Goal: Task Accomplishment & Management: Manage account settings

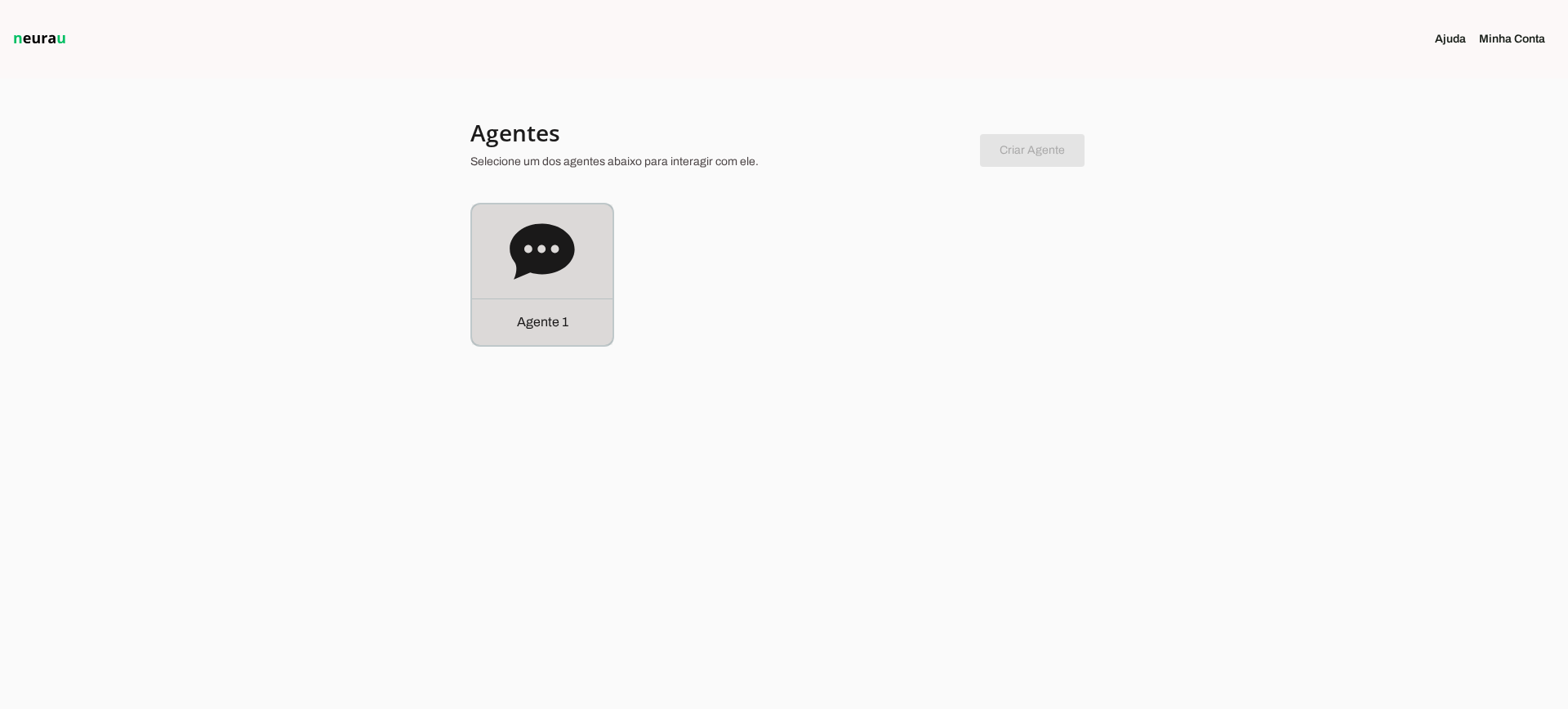
click at [574, 273] on icon at bounding box center [542, 252] width 65 height 65
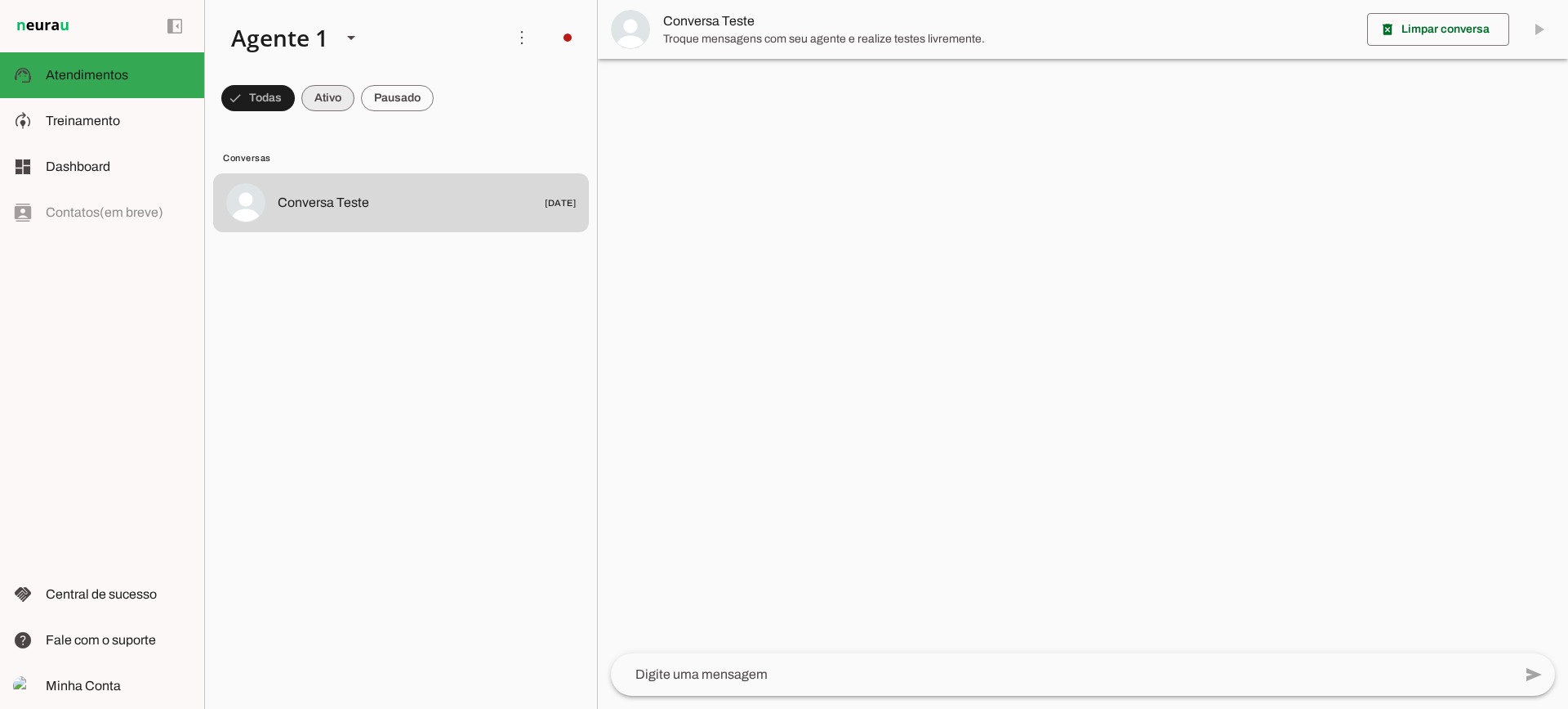
click at [323, 103] on span at bounding box center [328, 98] width 53 height 39
click at [385, 104] on span at bounding box center [397, 98] width 73 height 39
click at [324, 105] on span at bounding box center [313, 98] width 53 height 39
click at [387, 105] on span at bounding box center [397, 98] width 73 height 39
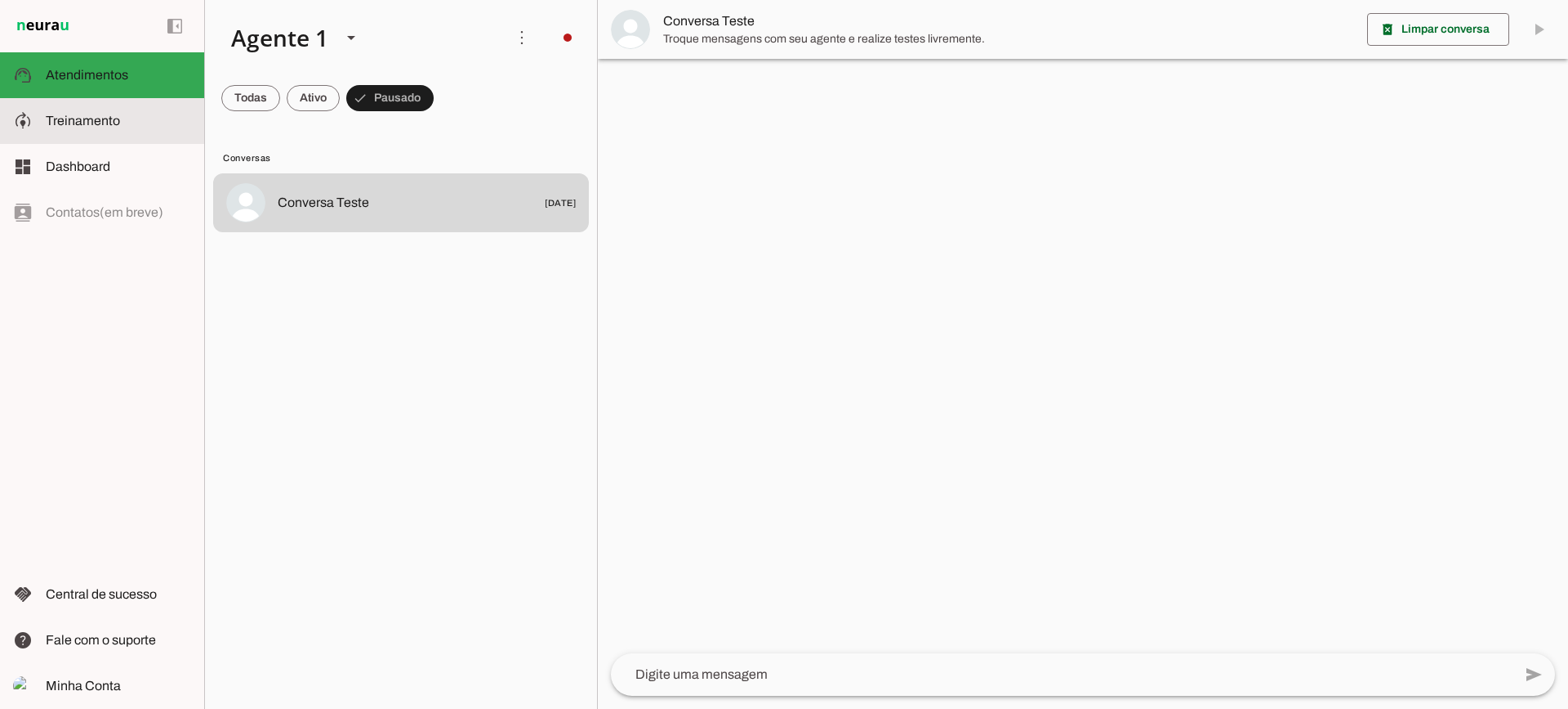
click at [155, 129] on slot at bounding box center [118, 121] width 145 height 20
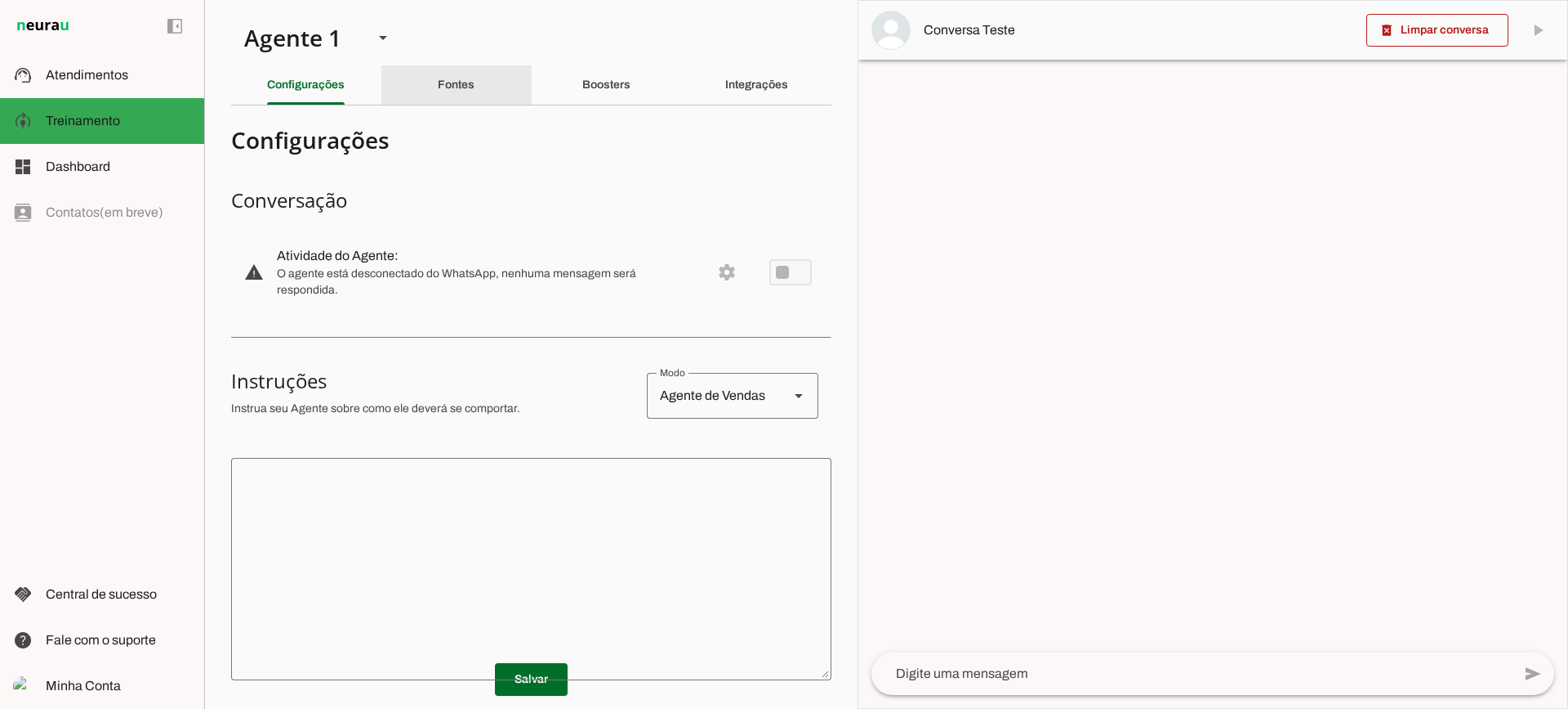
click at [474, 81] on div "Fontes" at bounding box center [456, 84] width 37 height 39
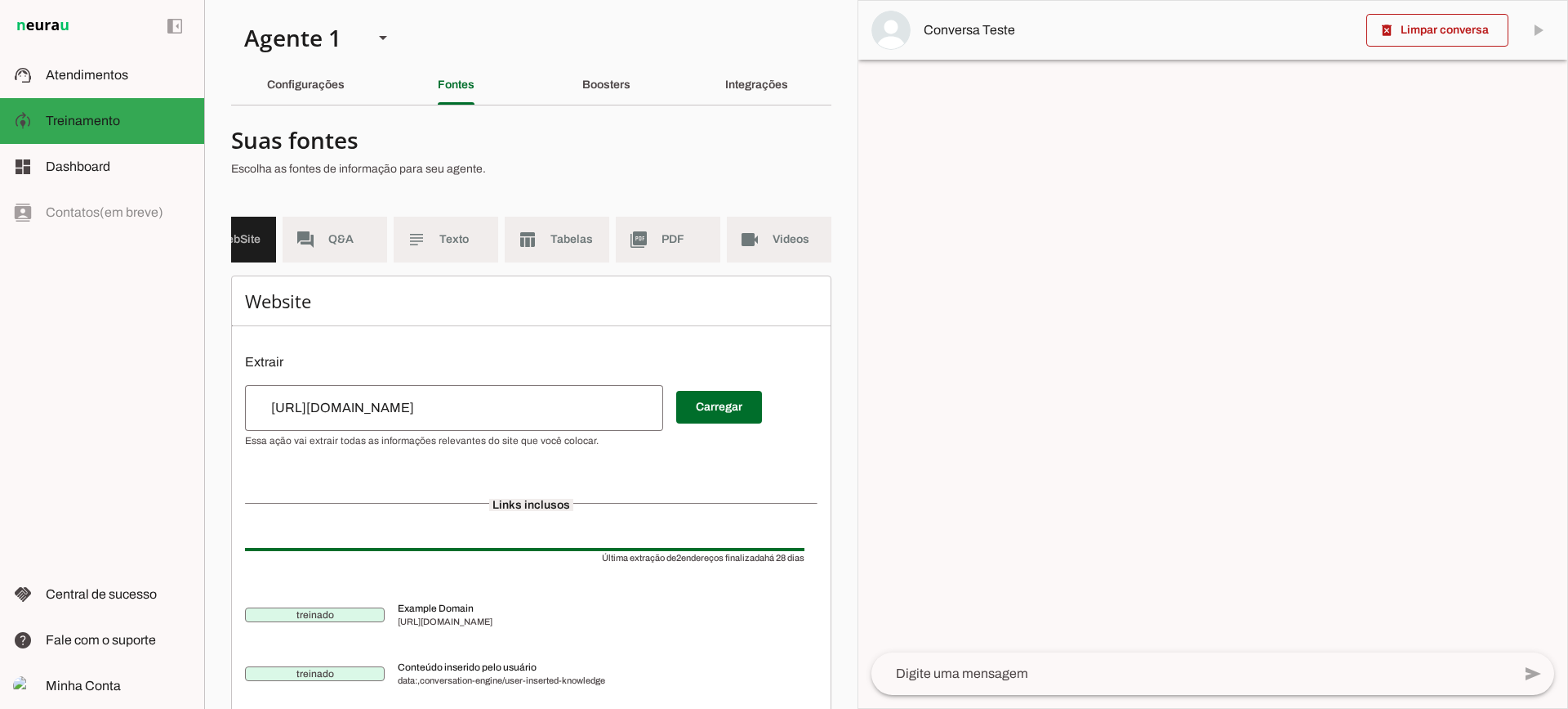
scroll to position [0, 72]
click at [423, 242] on md-item "subject Texto" at bounding box center [446, 239] width 104 height 46
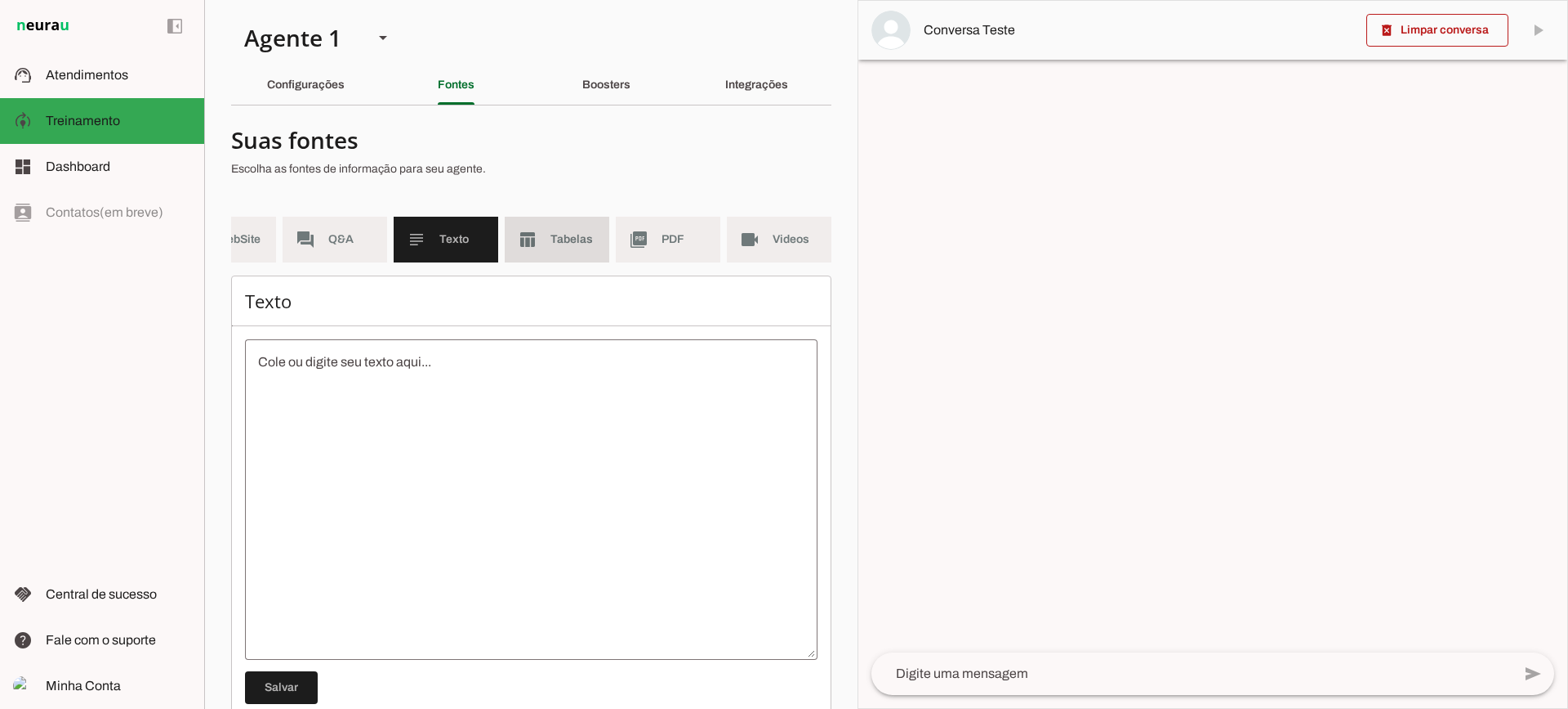
drag, startPoint x: 546, startPoint y: 247, endPoint x: 535, endPoint y: 254, distance: 13.0
click at [547, 249] on md-item "table_chart Tabelas" at bounding box center [557, 239] width 104 height 46
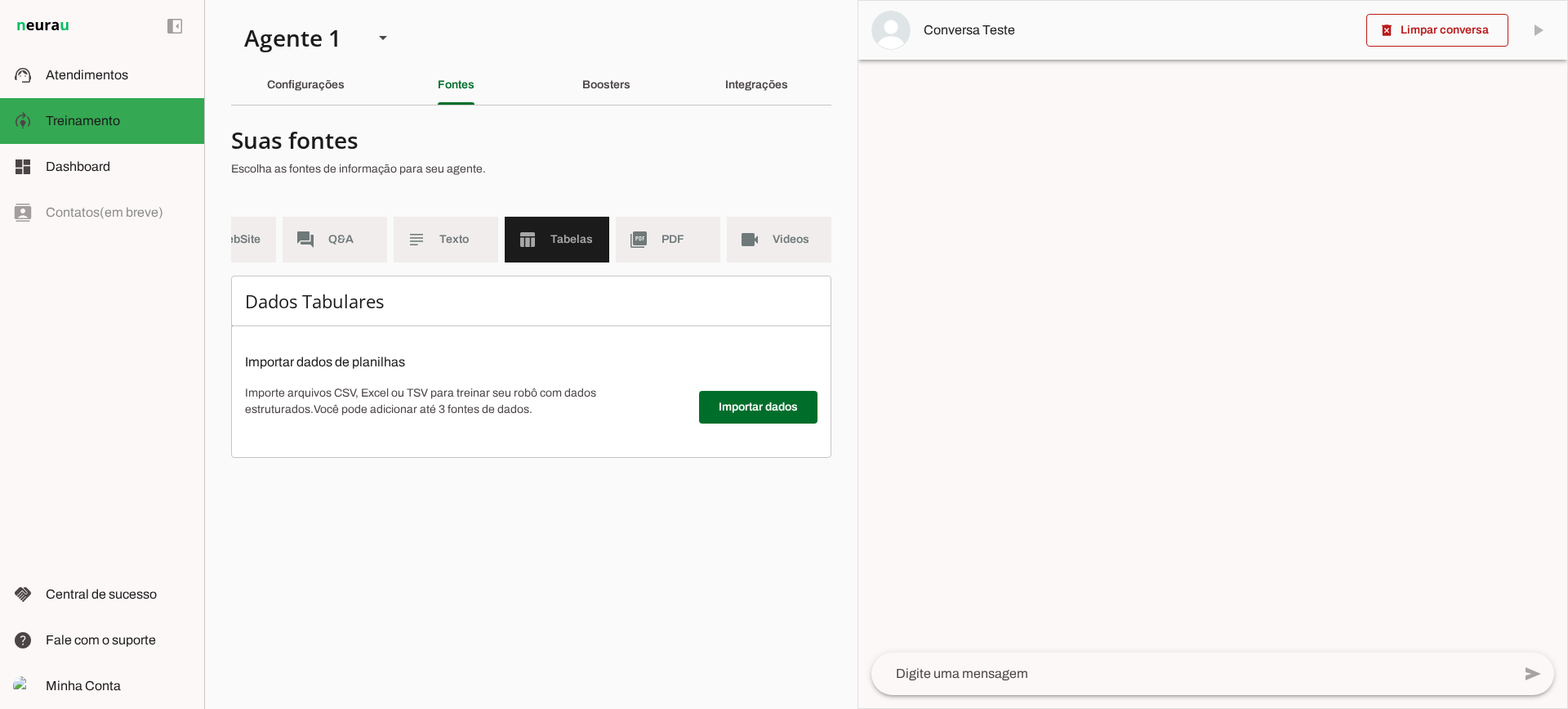
scroll to position [0, 60]
click at [673, 240] on span "PDF" at bounding box center [684, 239] width 46 height 16
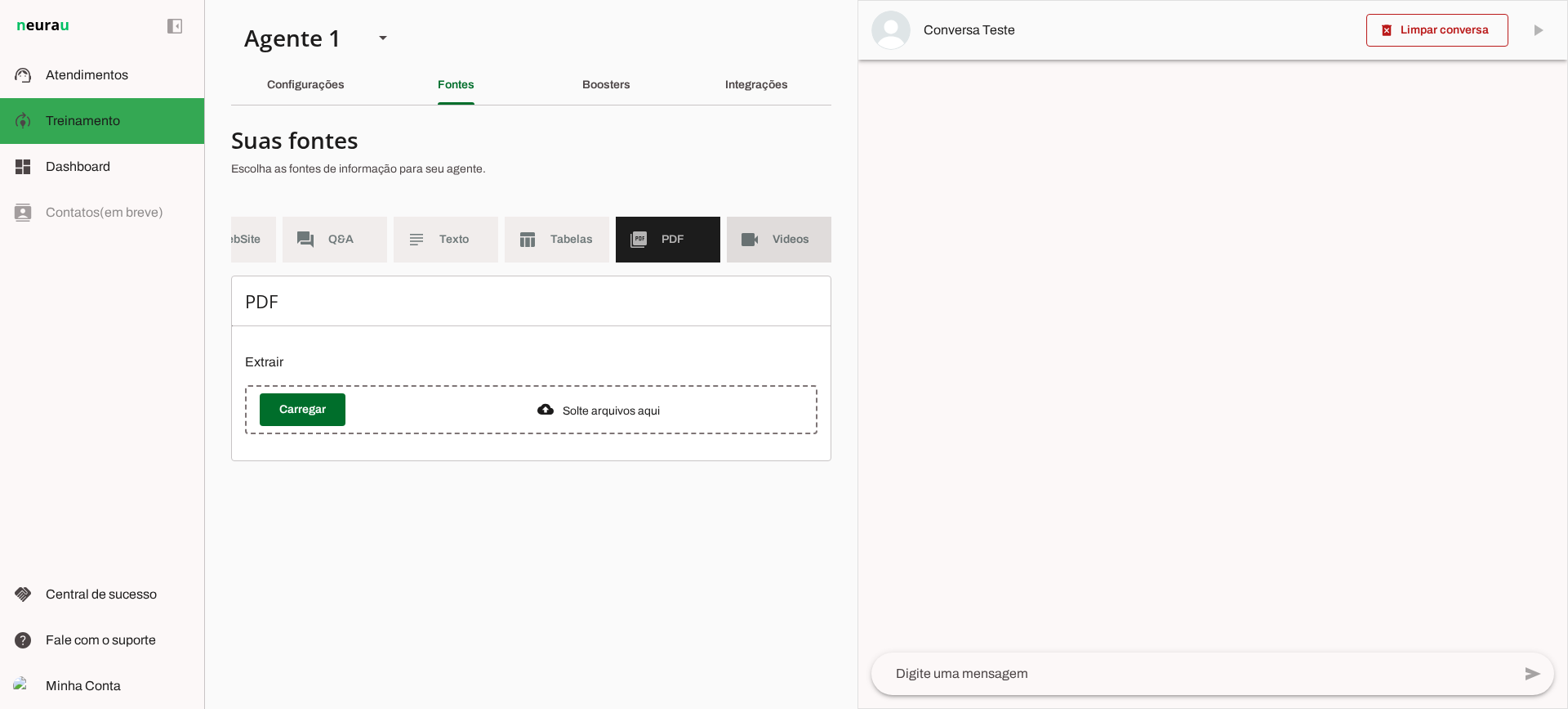
click at [791, 249] on md-item "videocam Videos" at bounding box center [779, 239] width 104 height 46
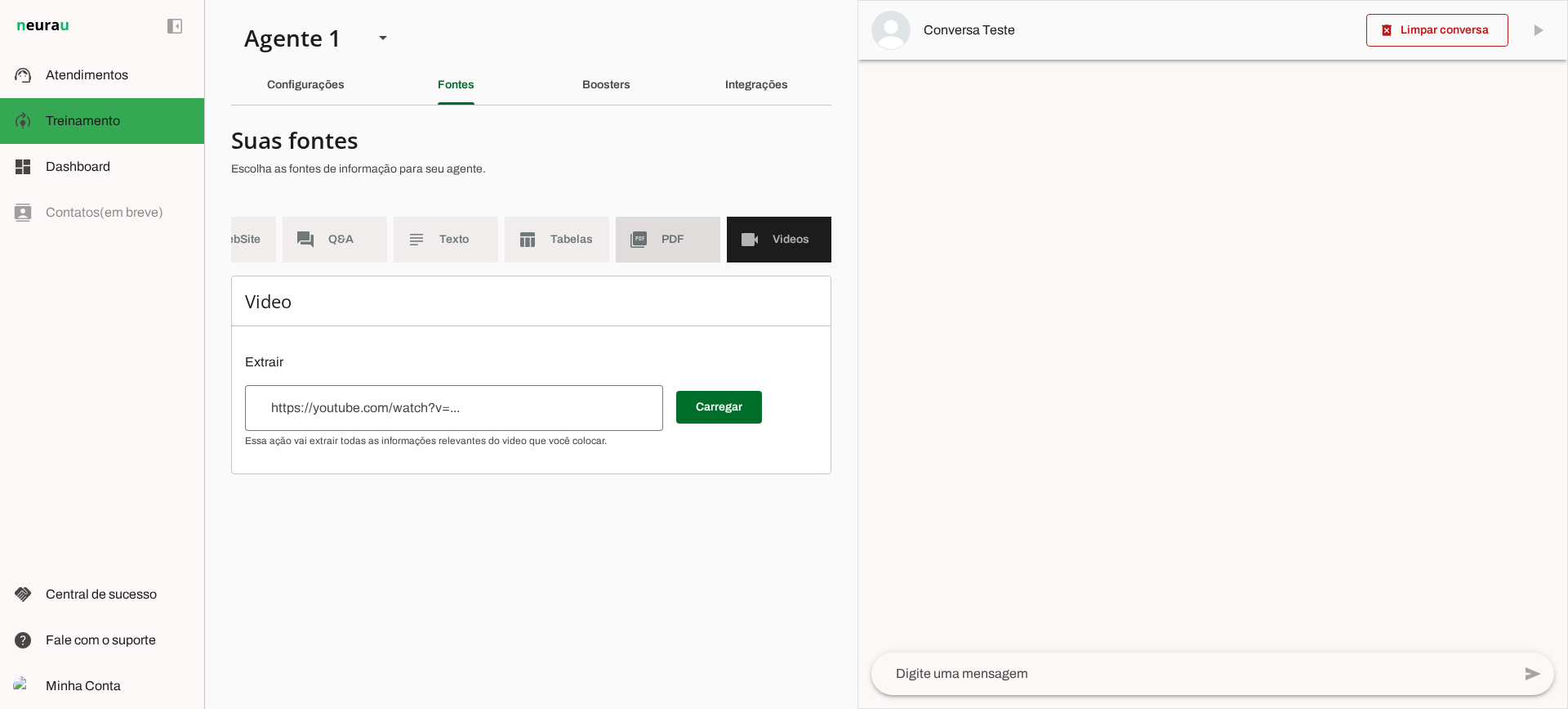
drag, startPoint x: 654, startPoint y: 236, endPoint x: 489, endPoint y: 6, distance: 283.1
click at [654, 235] on md-item "picture_as_pdf PDF" at bounding box center [668, 239] width 104 height 46
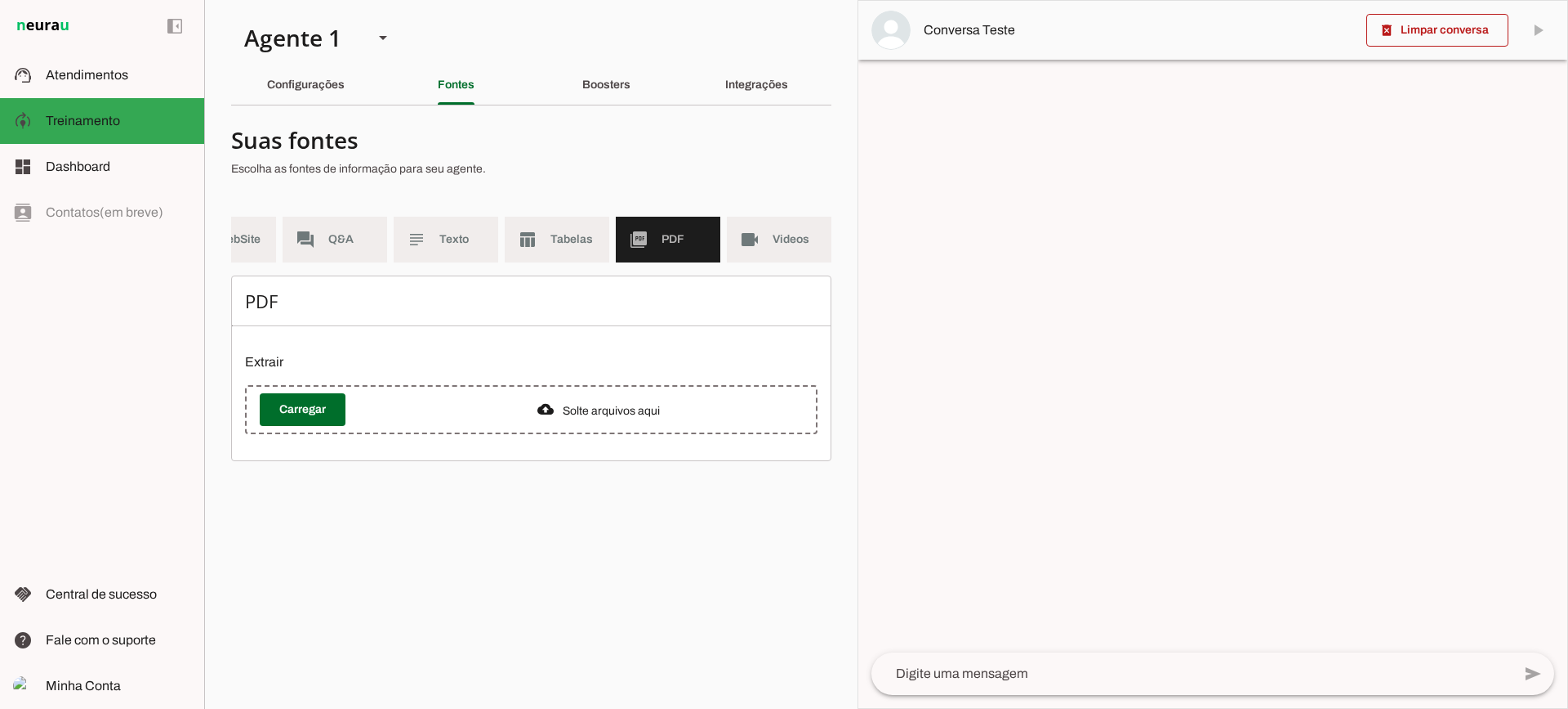
click at [597, 64] on section "Agente 1 Criar Agente Você atingiu o limite de IAs Neurau permitidas. Atualize …" at bounding box center [530, 354] width 654 height 709
click at [595, 72] on div "Boosters" at bounding box center [606, 84] width 48 height 39
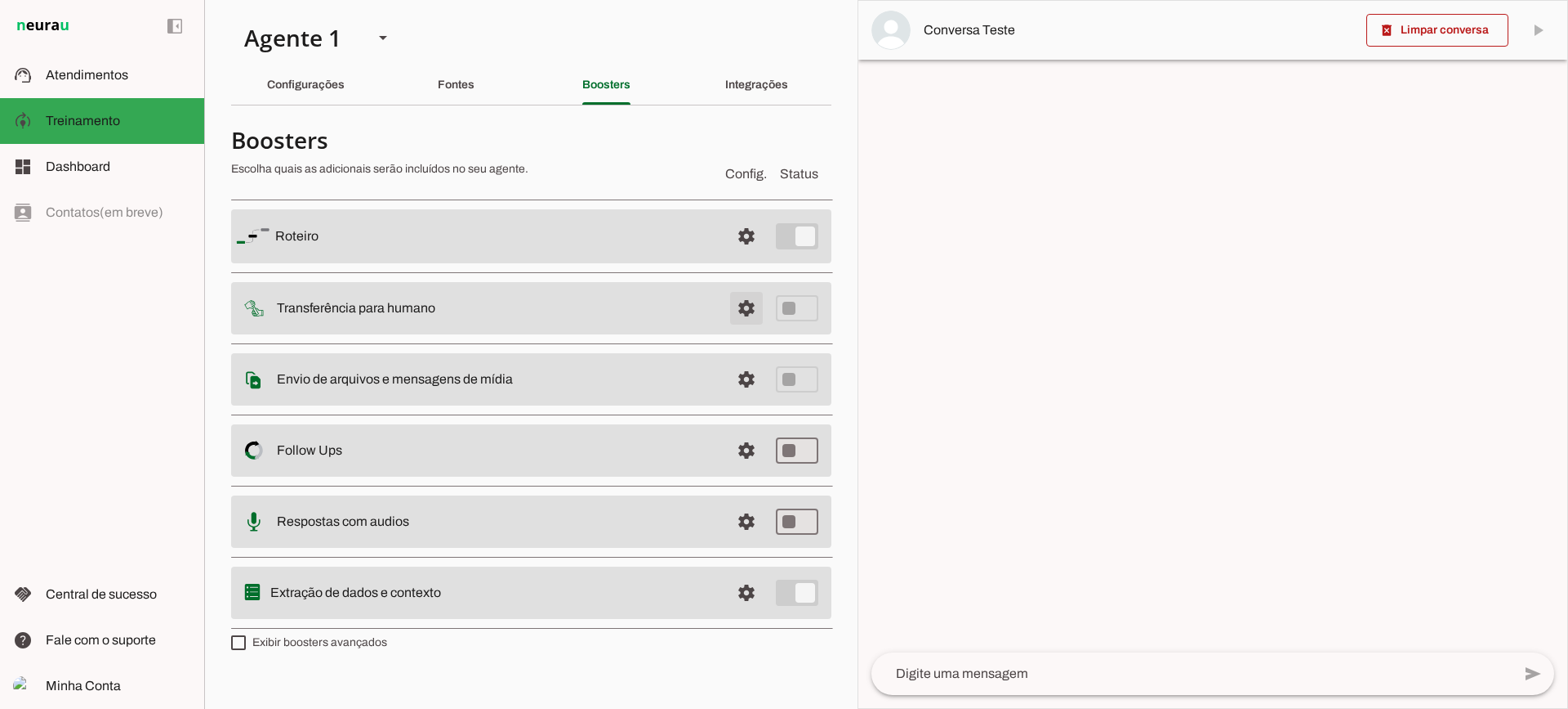
click at [739, 308] on span at bounding box center [746, 308] width 39 height 39
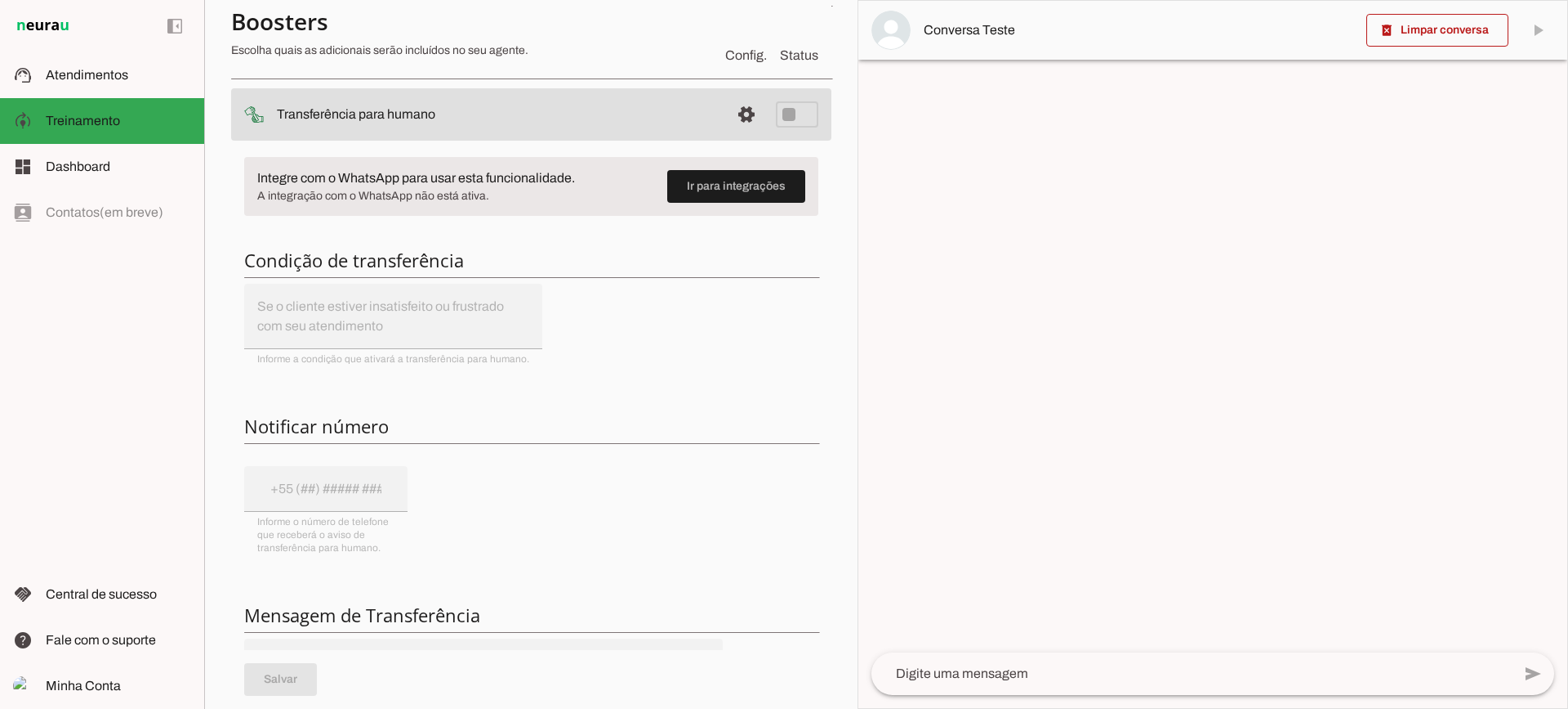
scroll to position [163, 0]
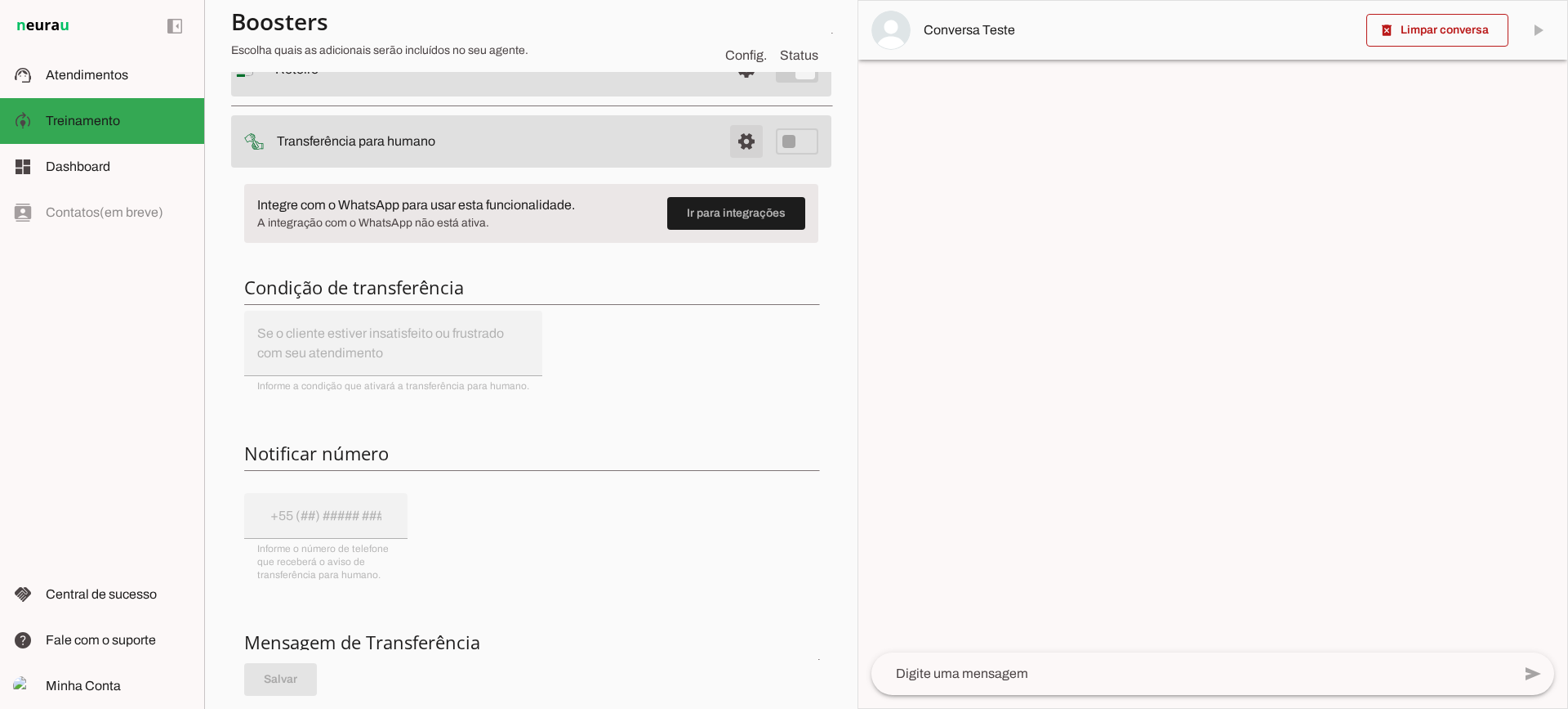
click at [727, 147] on span at bounding box center [746, 140] width 39 height 39
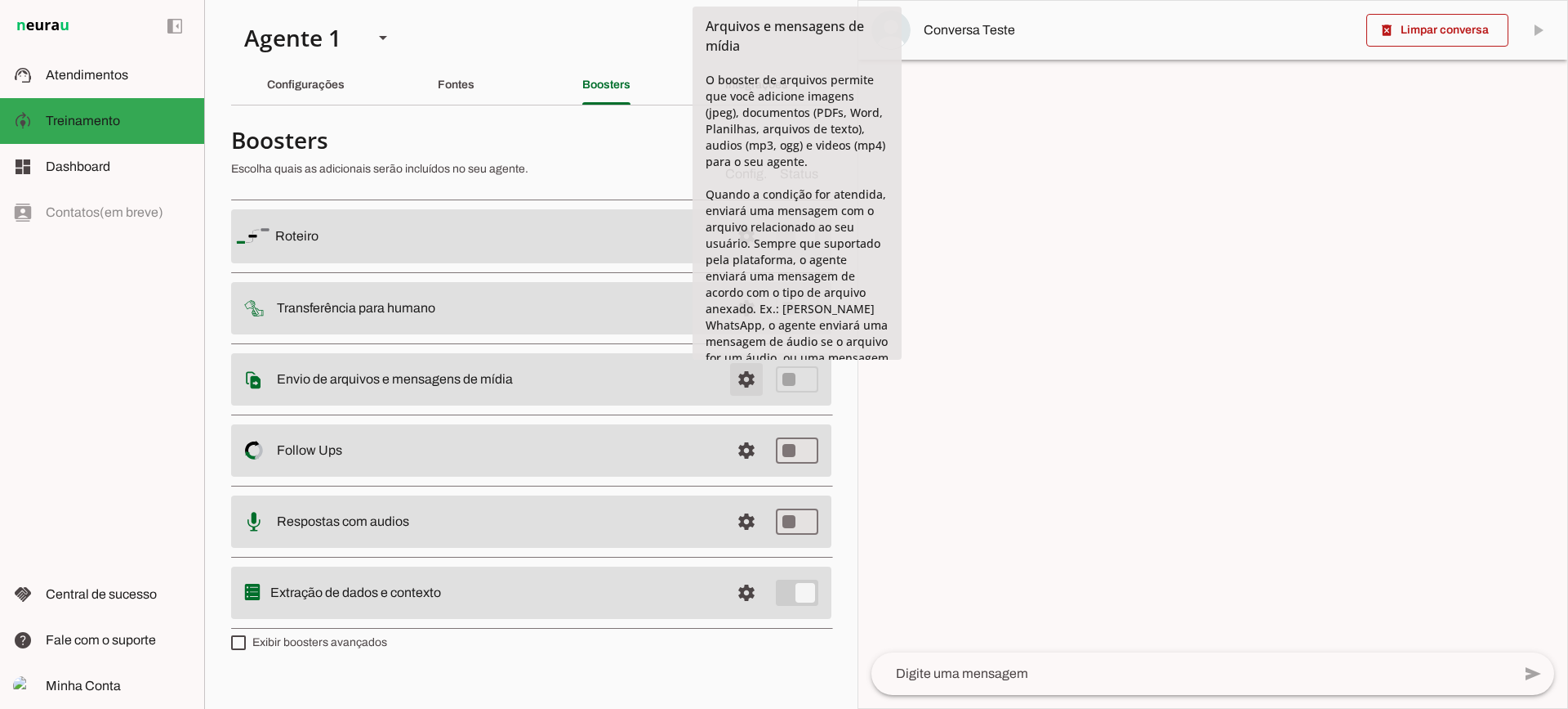
click at [730, 380] on span at bounding box center [746, 379] width 39 height 39
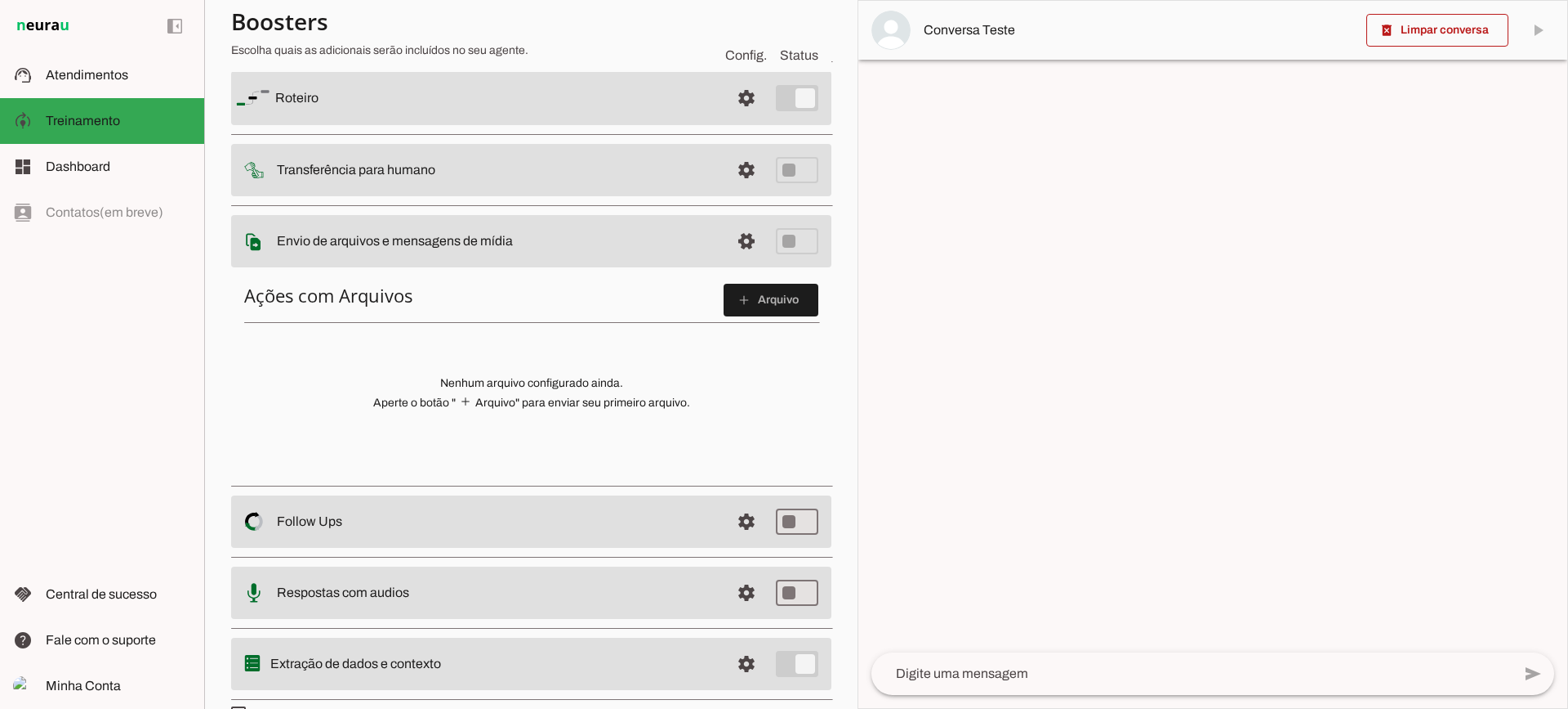
scroll to position [163, 0]
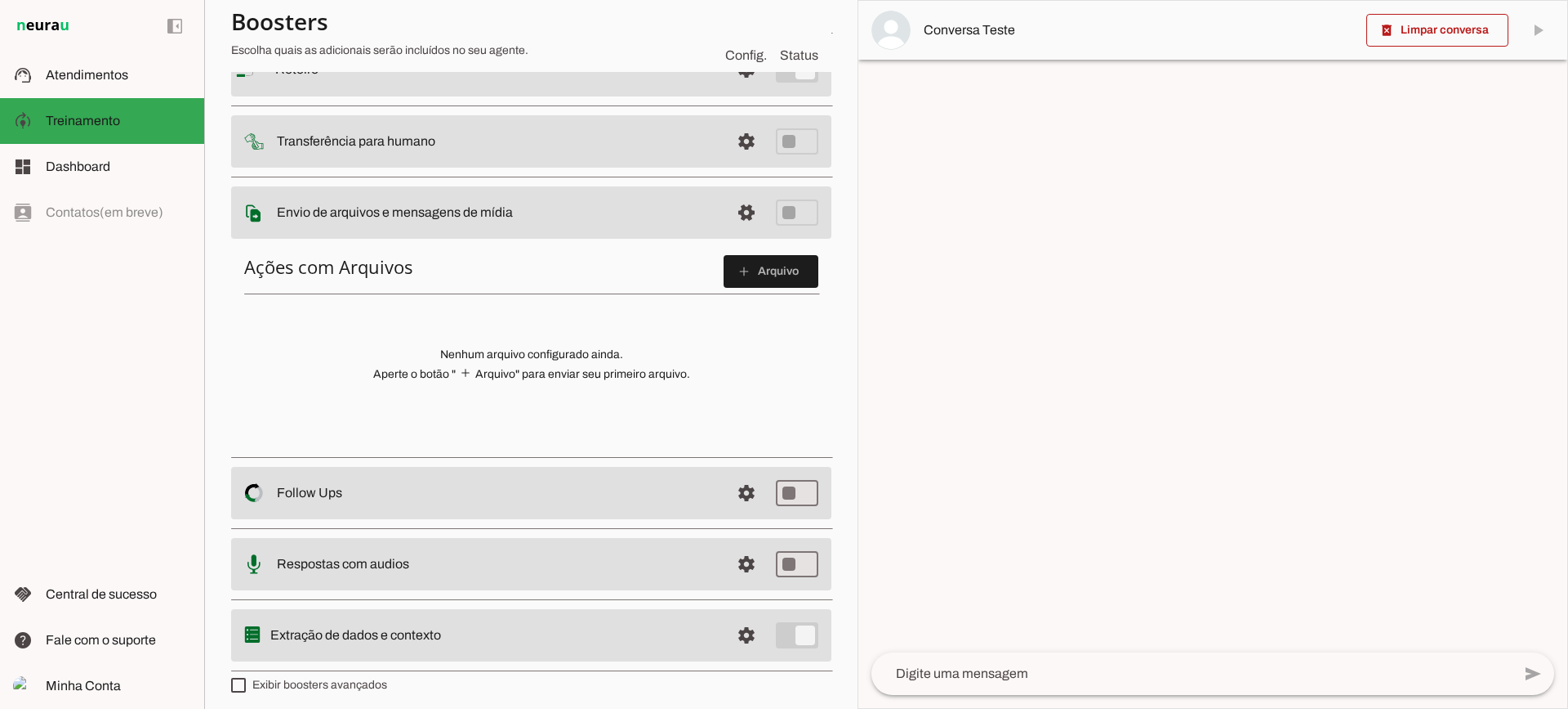
click at [786, 265] on span at bounding box center [771, 271] width 95 height 39
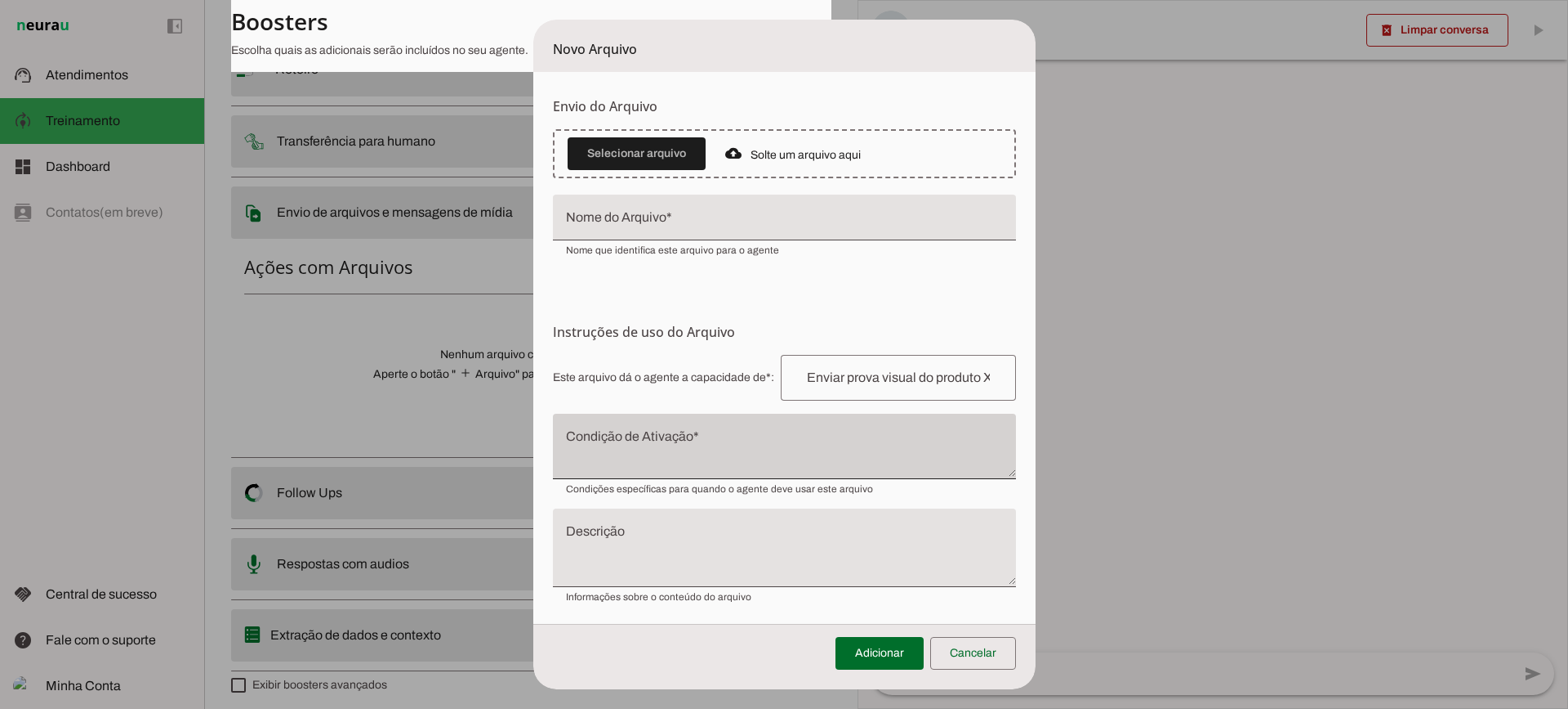
click at [683, 427] on div at bounding box center [784, 446] width 463 height 65
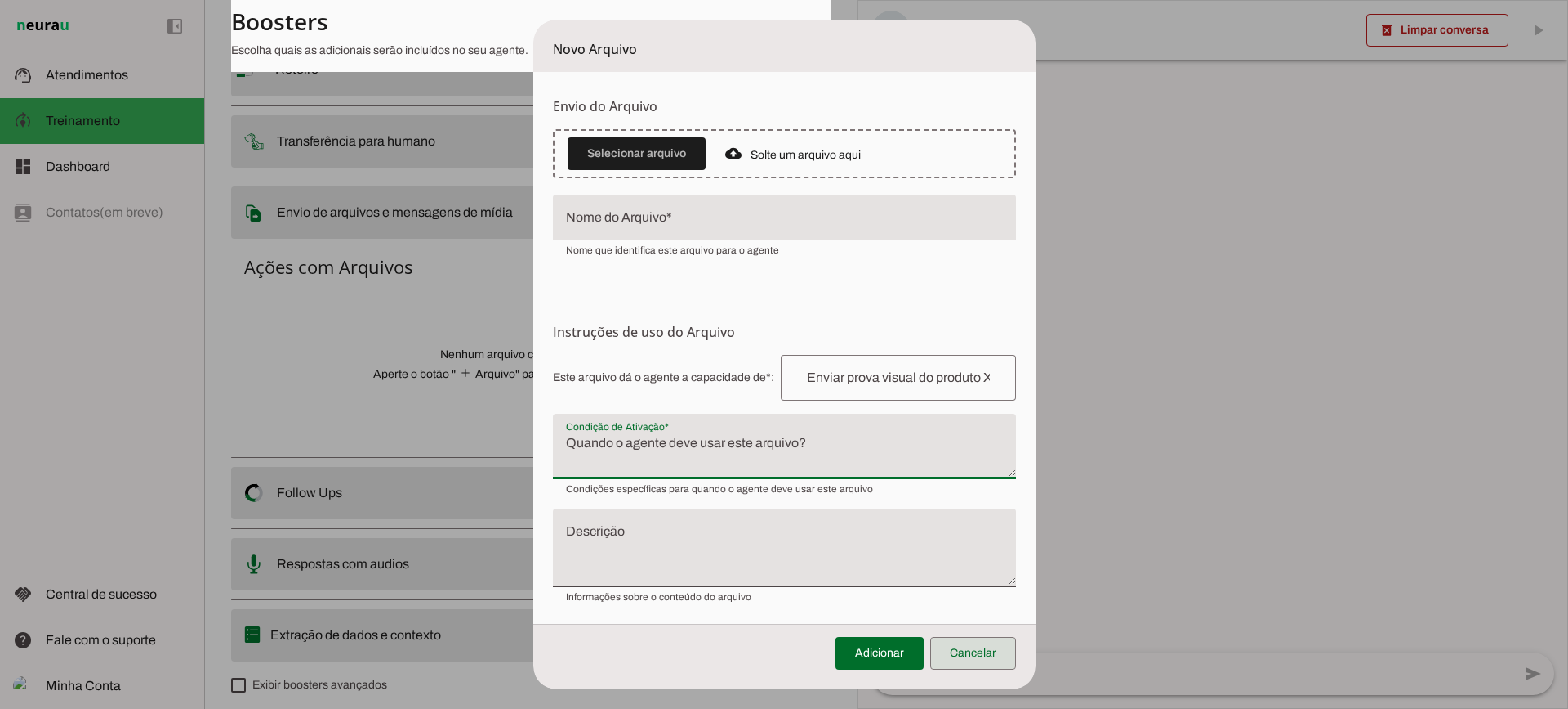
click at [989, 667] on span at bounding box center [973, 652] width 85 height 39
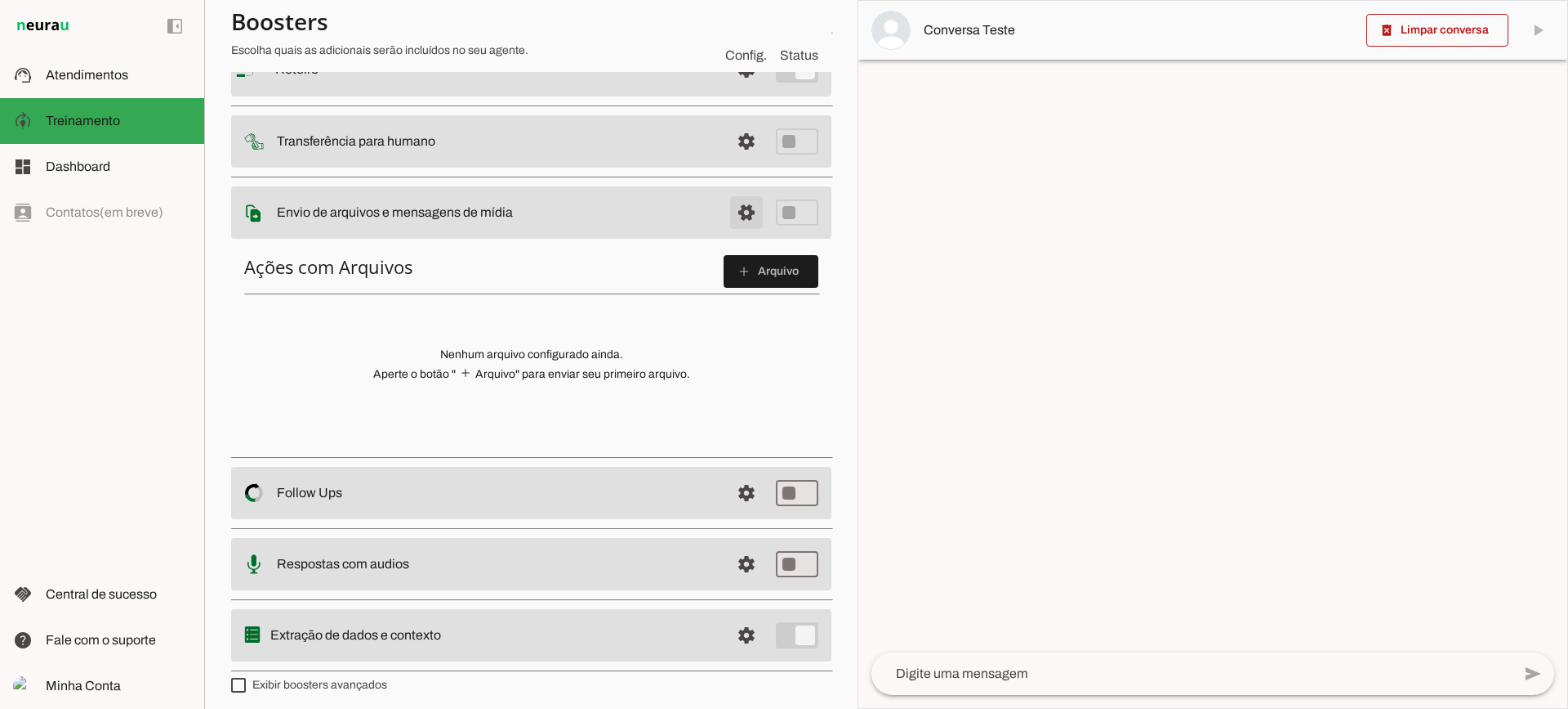
click at [738, 203] on span at bounding box center [746, 212] width 39 height 39
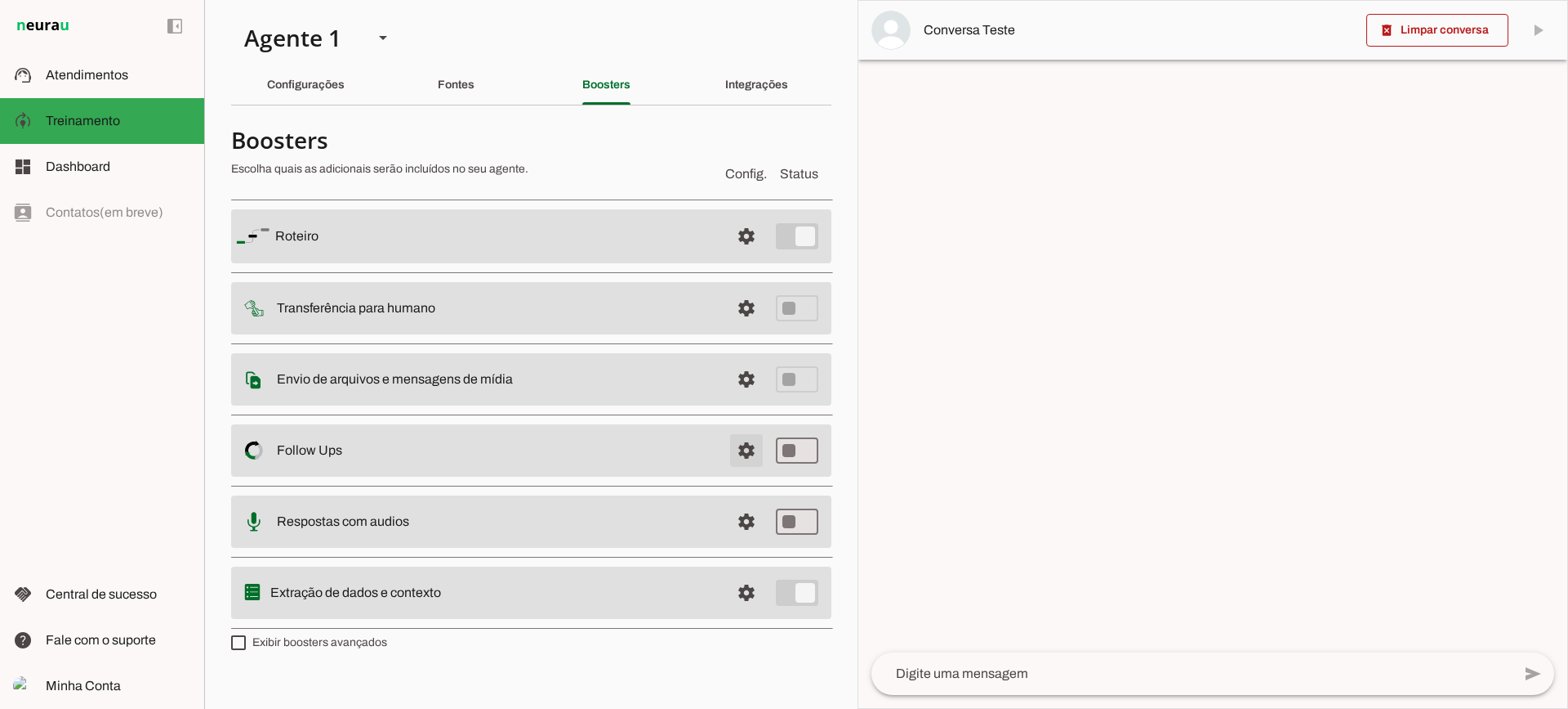
click at [762, 456] on span at bounding box center [746, 450] width 39 height 39
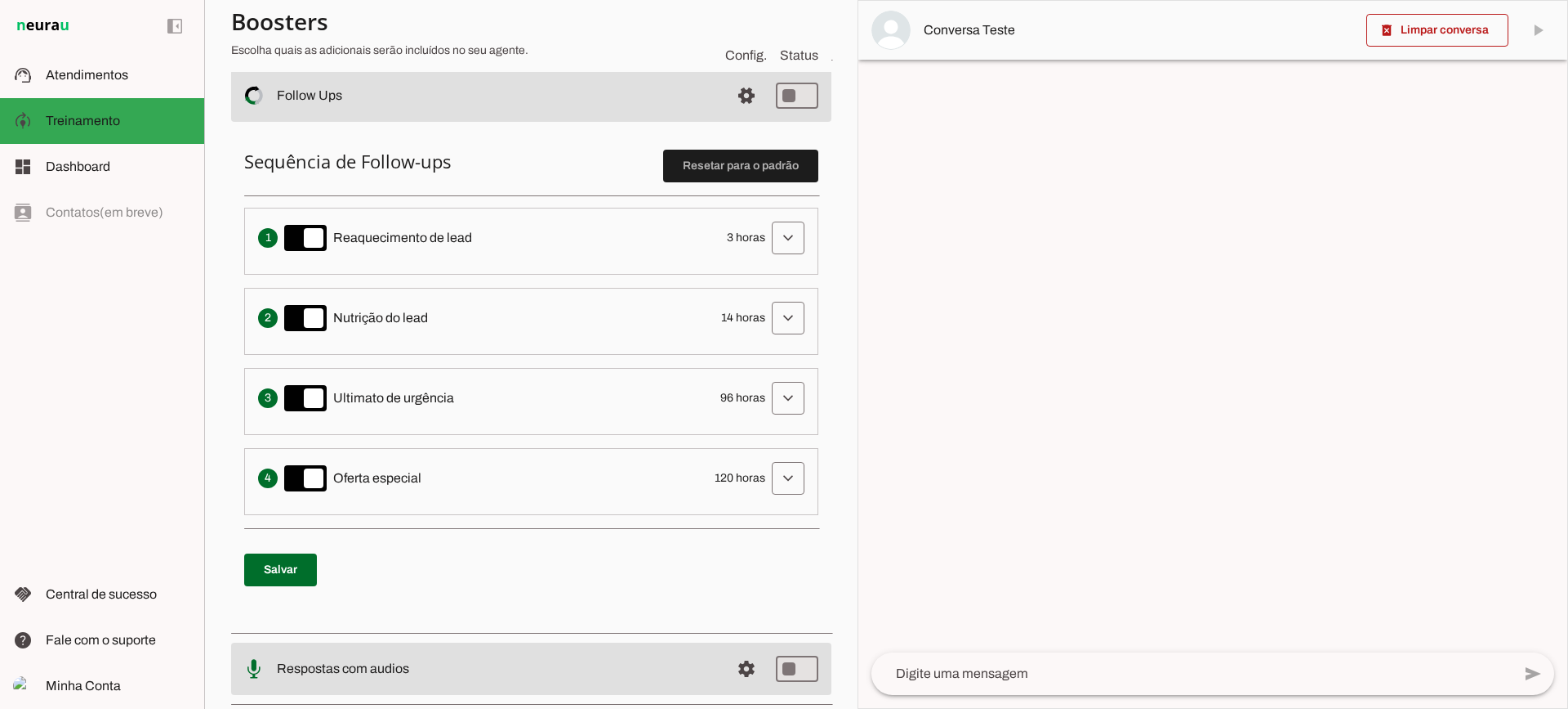
scroll to position [327, 0]
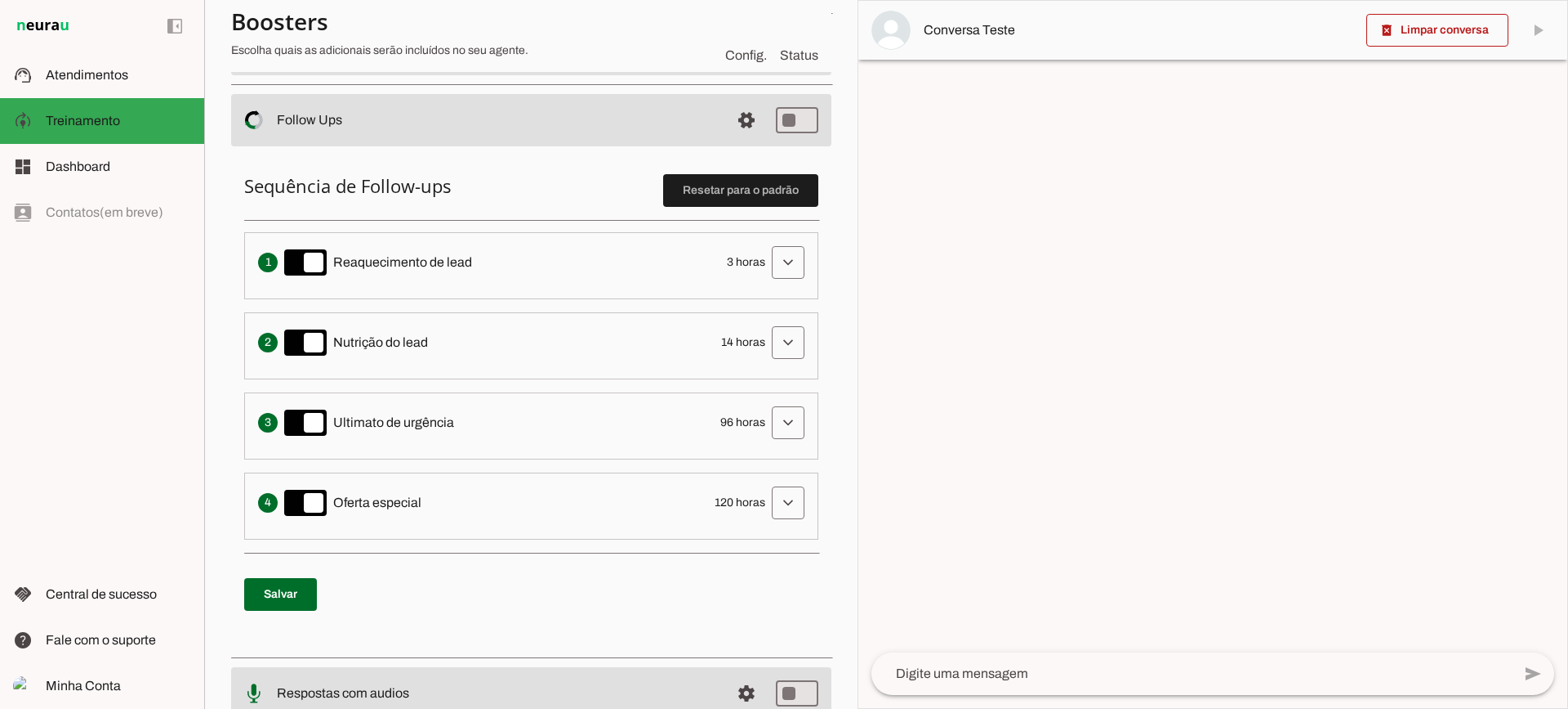
click at [768, 277] on span at bounding box center [787, 262] width 39 height 39
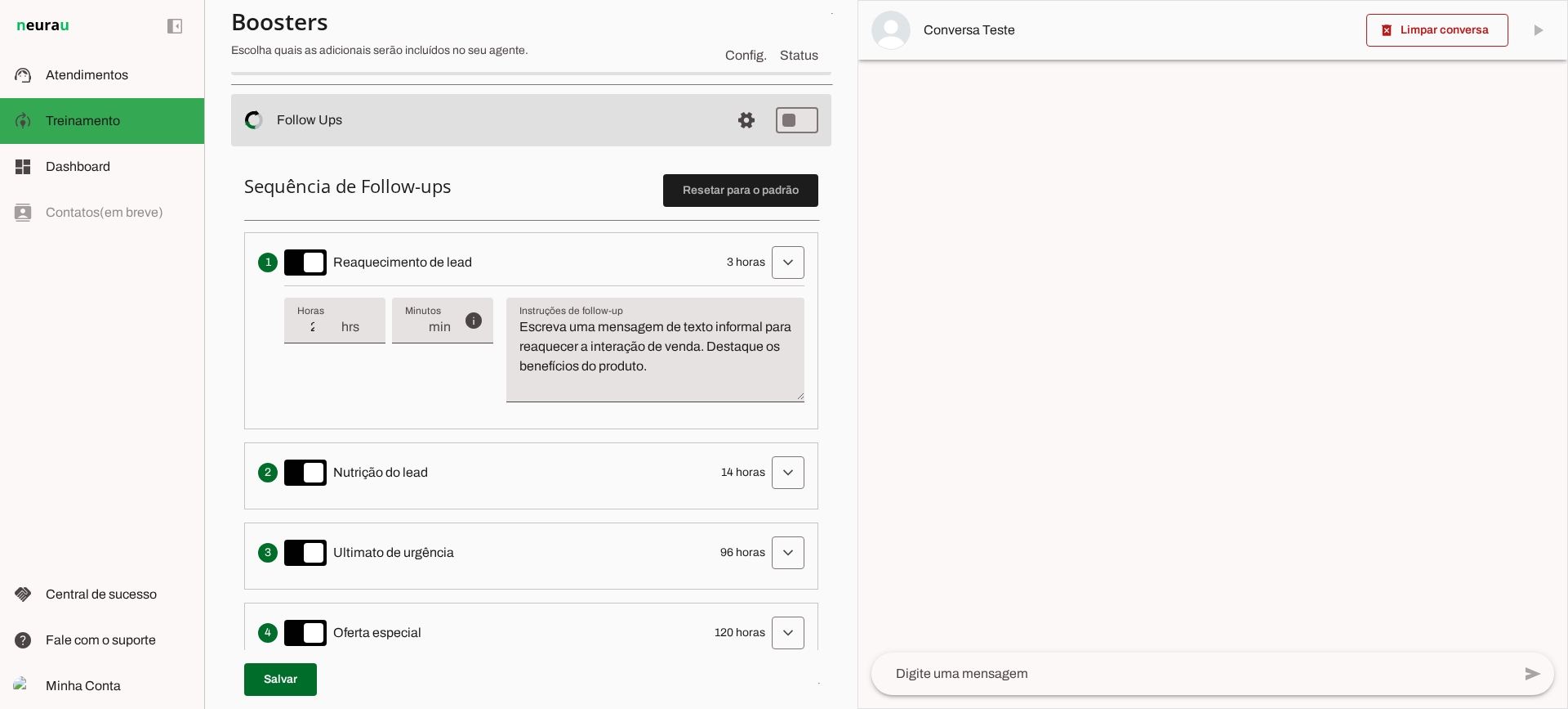
type input "2"
type md-filled-text-field "2"
click at [332, 336] on input "2" at bounding box center [318, 327] width 43 height 20
type input "1"
type md-filled-text-field "1"
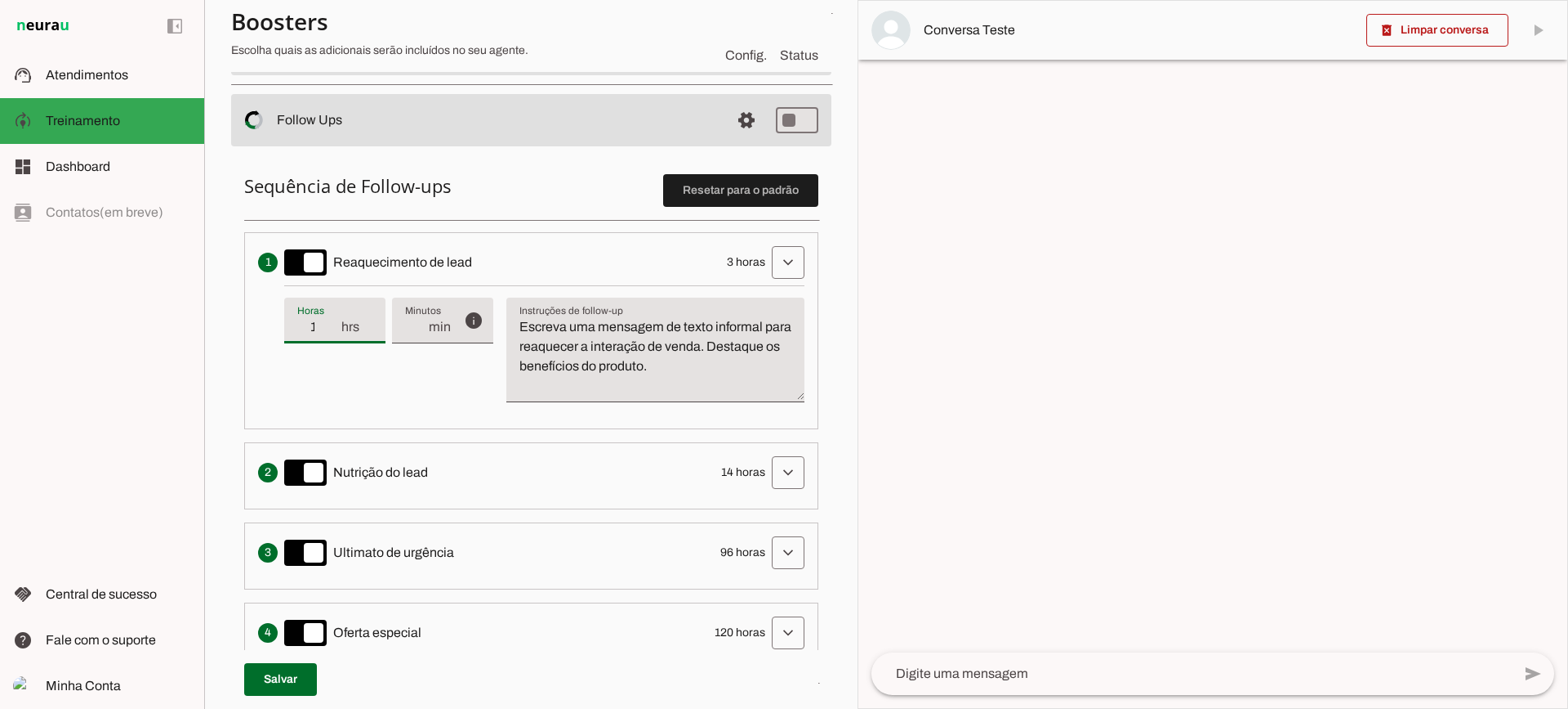
click at [332, 336] on input "1" at bounding box center [318, 327] width 43 height 20
type input "2"
type md-filled-text-field "2"
click at [332, 322] on input "2" at bounding box center [318, 327] width 43 height 20
type input "3"
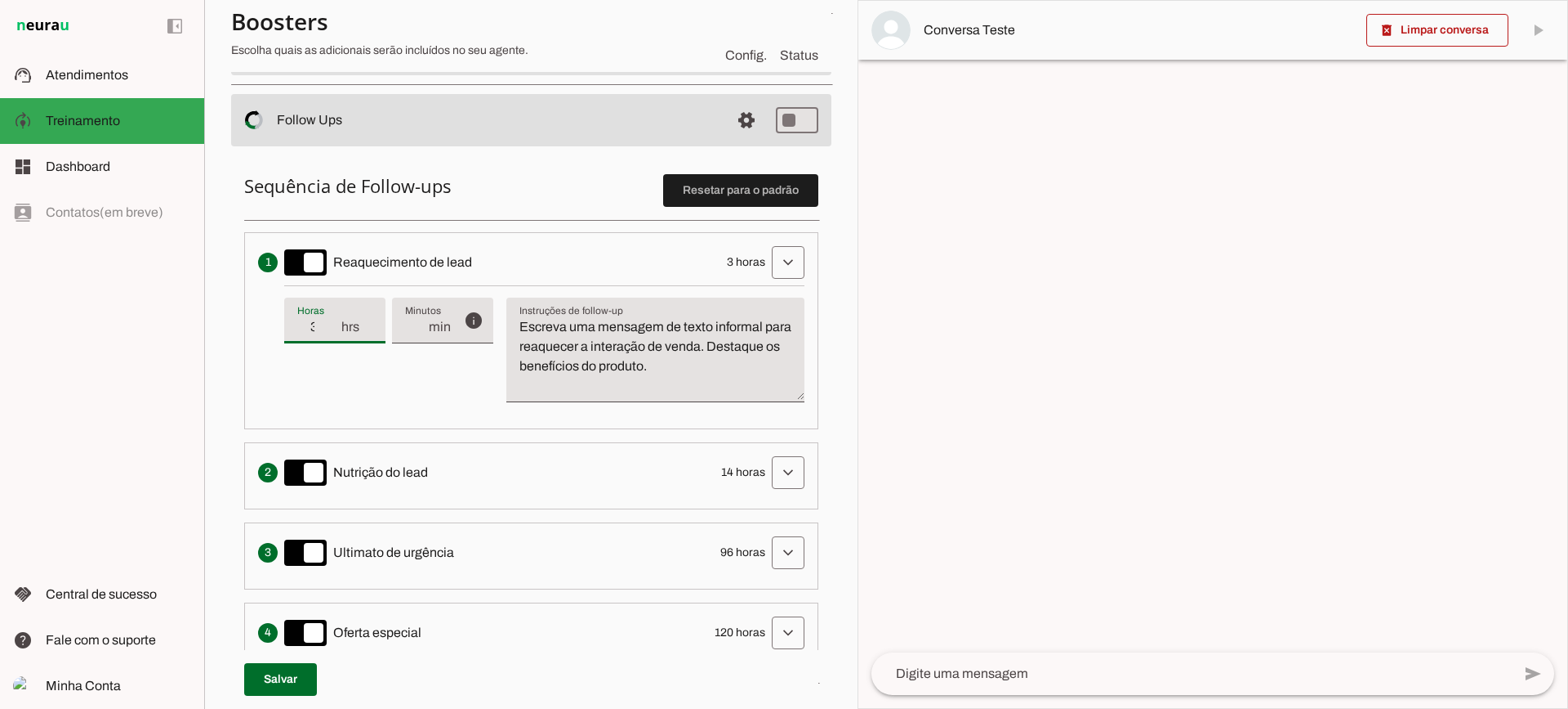
type md-filled-text-field "3"
click at [332, 322] on input "3" at bounding box center [318, 327] width 43 height 20
drag, startPoint x: 695, startPoint y: 376, endPoint x: 732, endPoint y: 356, distance: 42.1
click at [696, 374] on textarea "Escreva uma mensagem de texto informal para reaquecer a interação de venda. Des…" at bounding box center [655, 356] width 298 height 79
drag, startPoint x: 750, startPoint y: 361, endPoint x: 512, endPoint y: 287, distance: 249.2
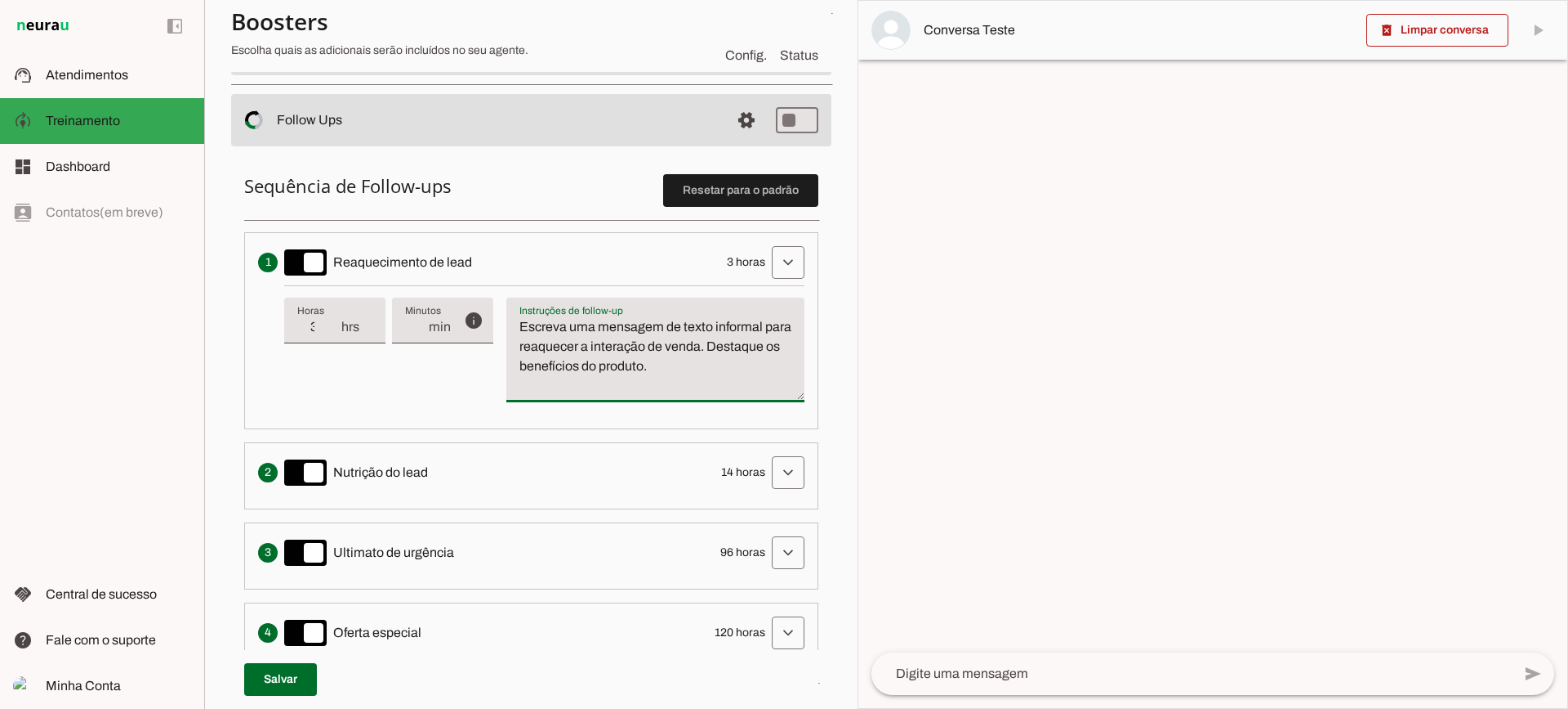
click at [512, 287] on div "info Tempo de atraso / inatividade O tempo de atraso é o tempo de inatividade d…" at bounding box center [544, 350] width 521 height 130
type textarea "Escreva uma mensagem de texto informal para reaquecer a interação de venda. Des…"
click at [680, 380] on textarea "Escreva uma mensagem de texto informal para reaquecer a interação de venda. Des…" at bounding box center [655, 356] width 298 height 79
type input "4"
type md-filled-text-field "4"
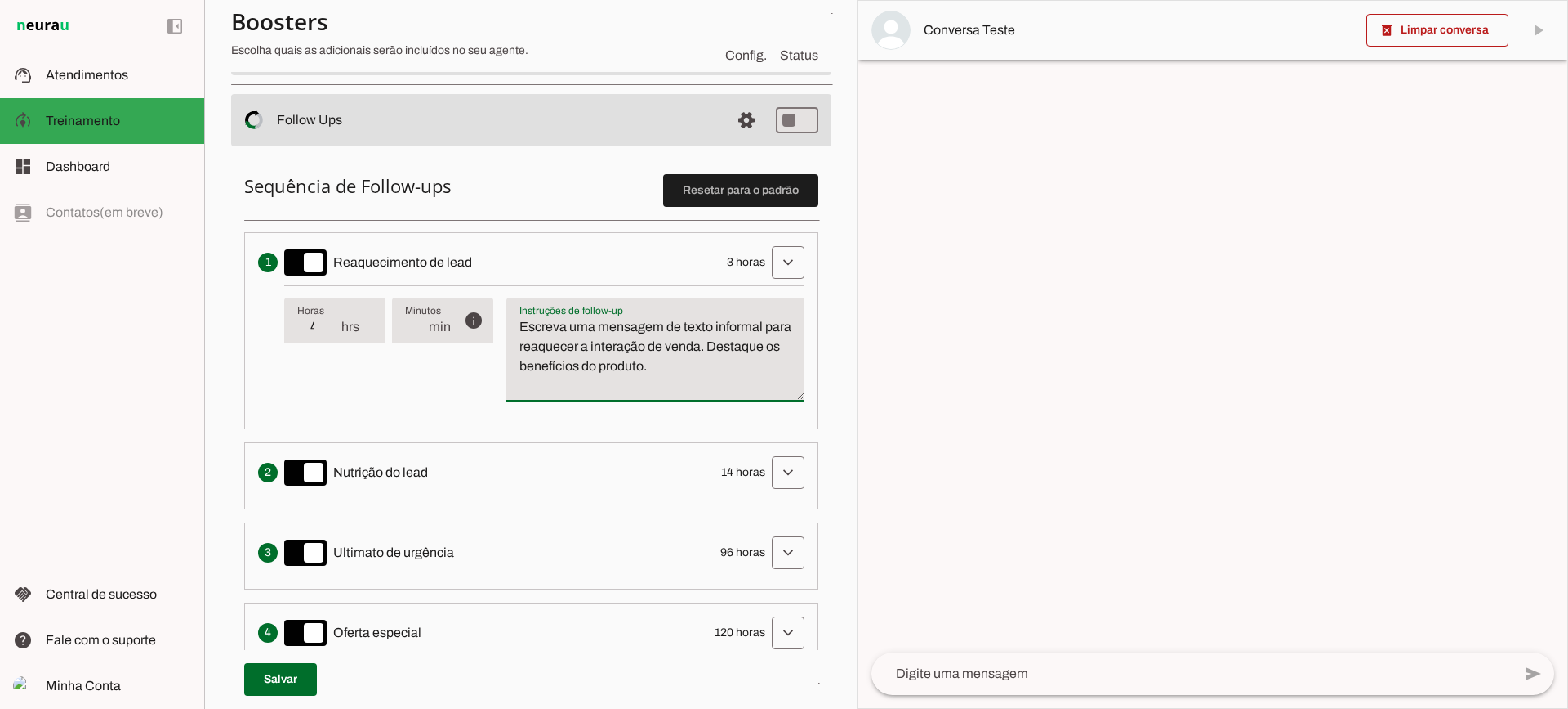
click at [335, 323] on input "4" at bounding box center [318, 327] width 43 height 20
type input "3"
type md-filled-text-field "3"
click at [330, 332] on input "3" at bounding box center [318, 327] width 43 height 20
click at [768, 272] on span at bounding box center [787, 262] width 39 height 39
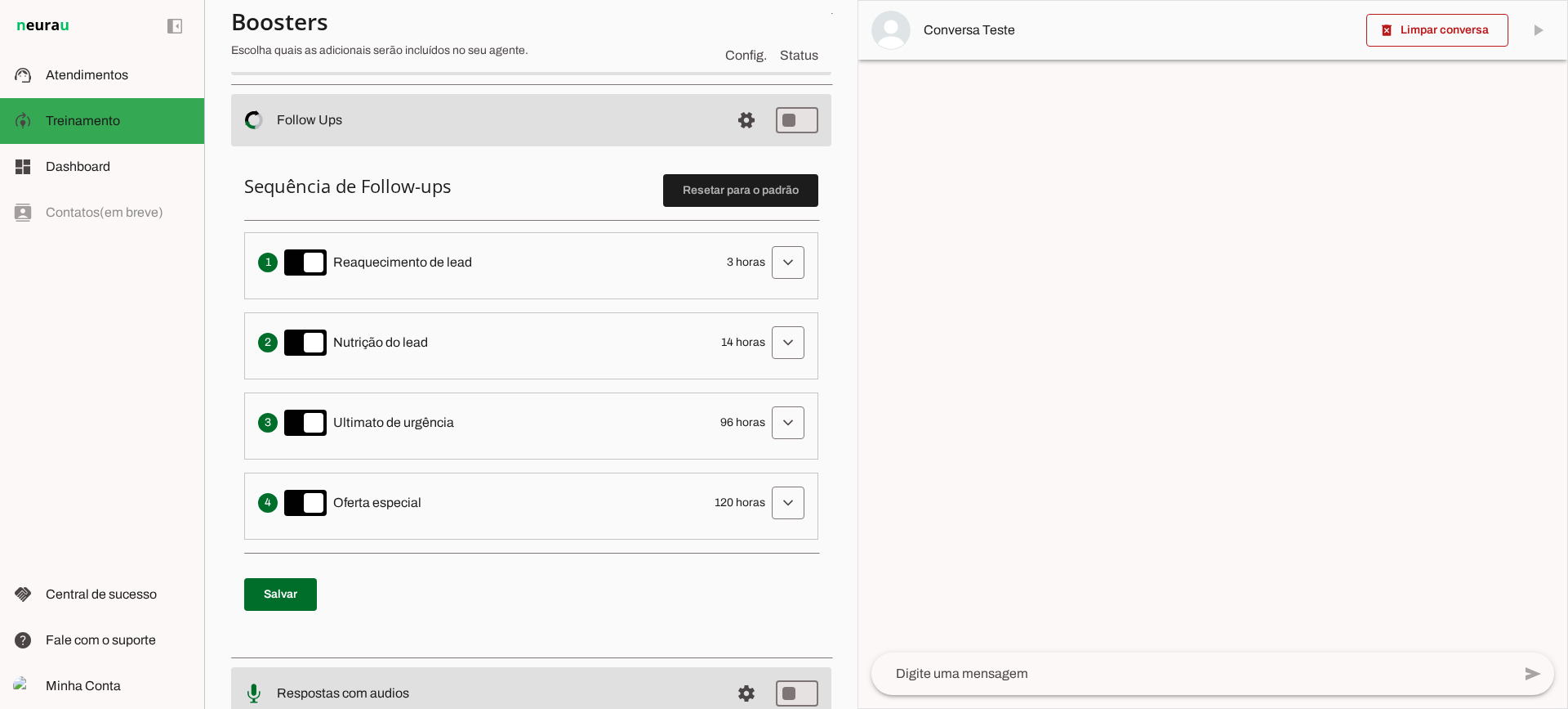
scroll to position [245, 0]
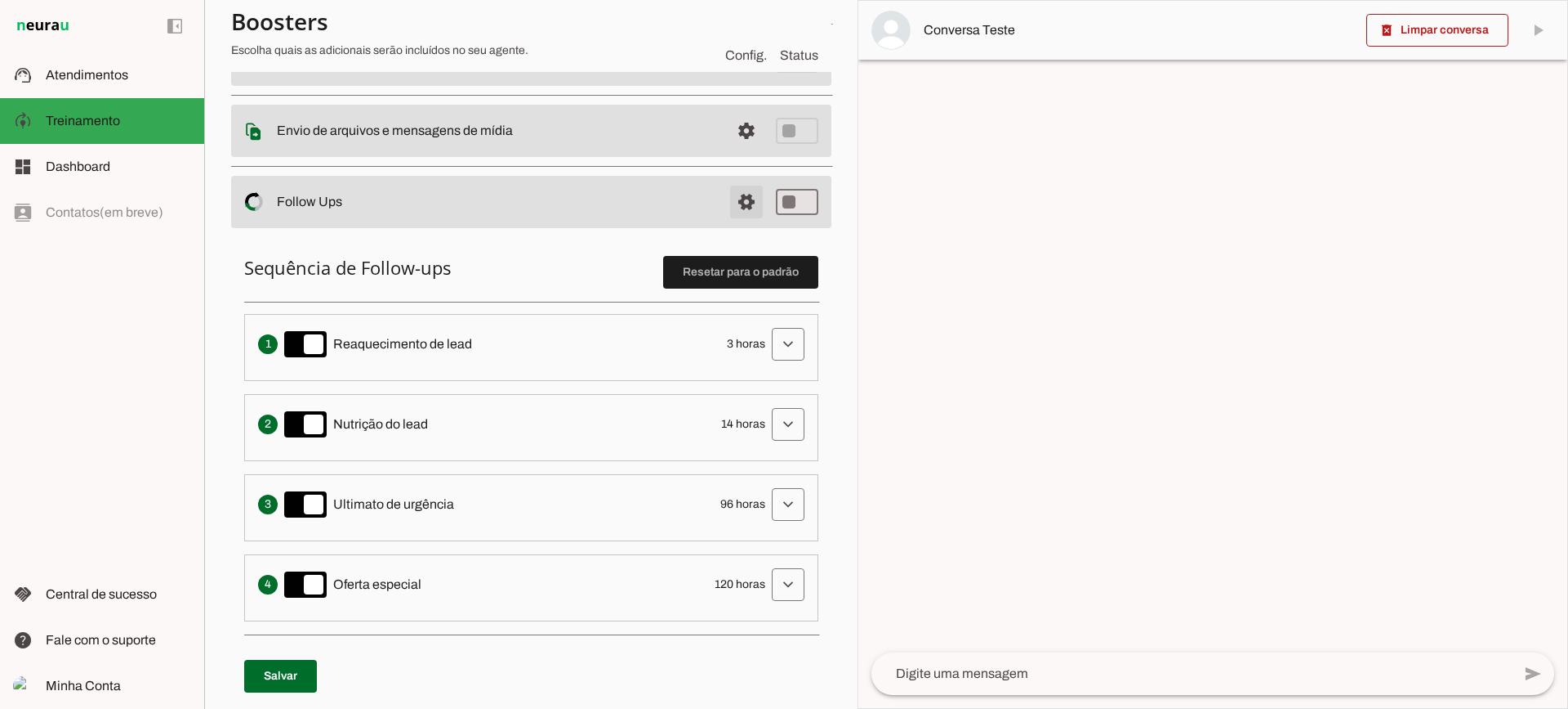
click at [739, 215] on span at bounding box center [746, 201] width 39 height 39
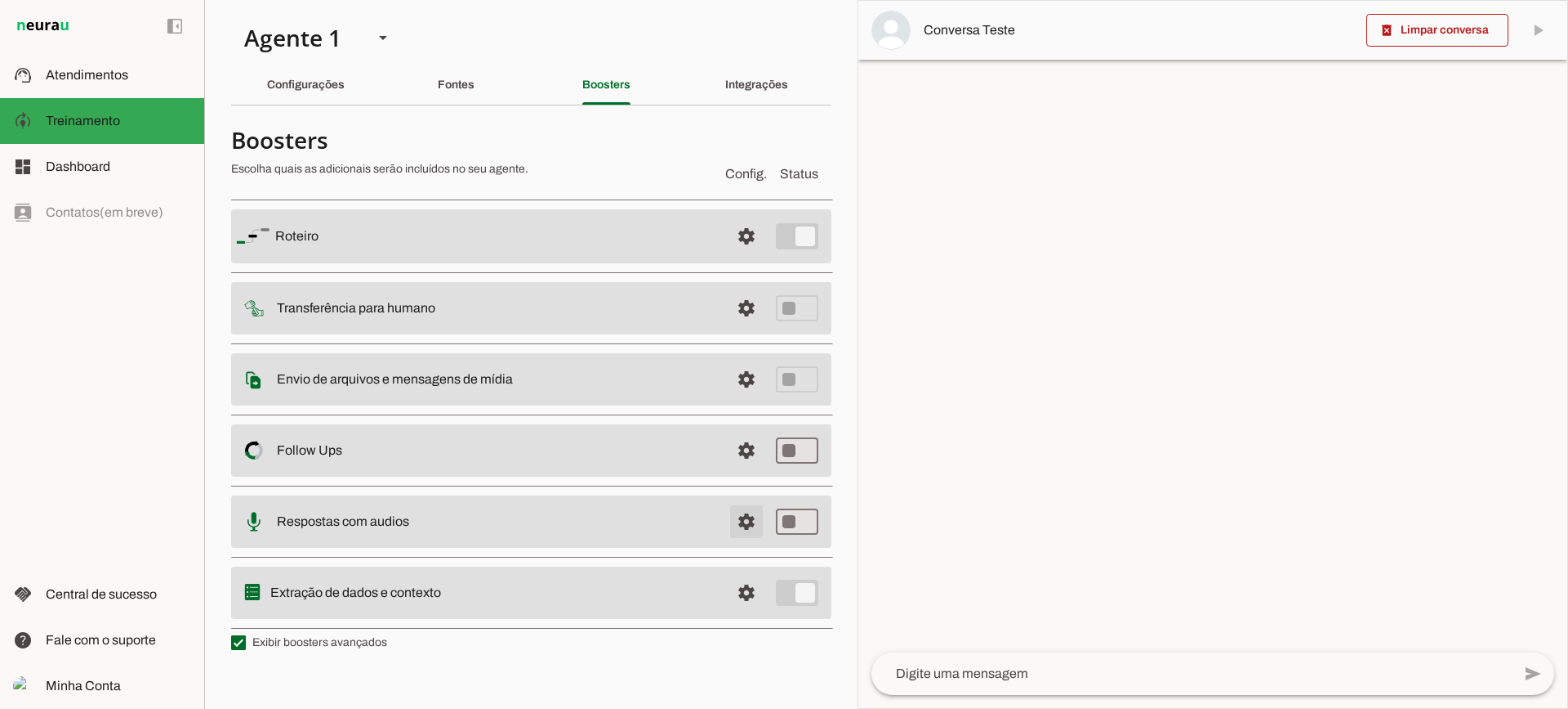
click at [730, 518] on span at bounding box center [746, 521] width 39 height 39
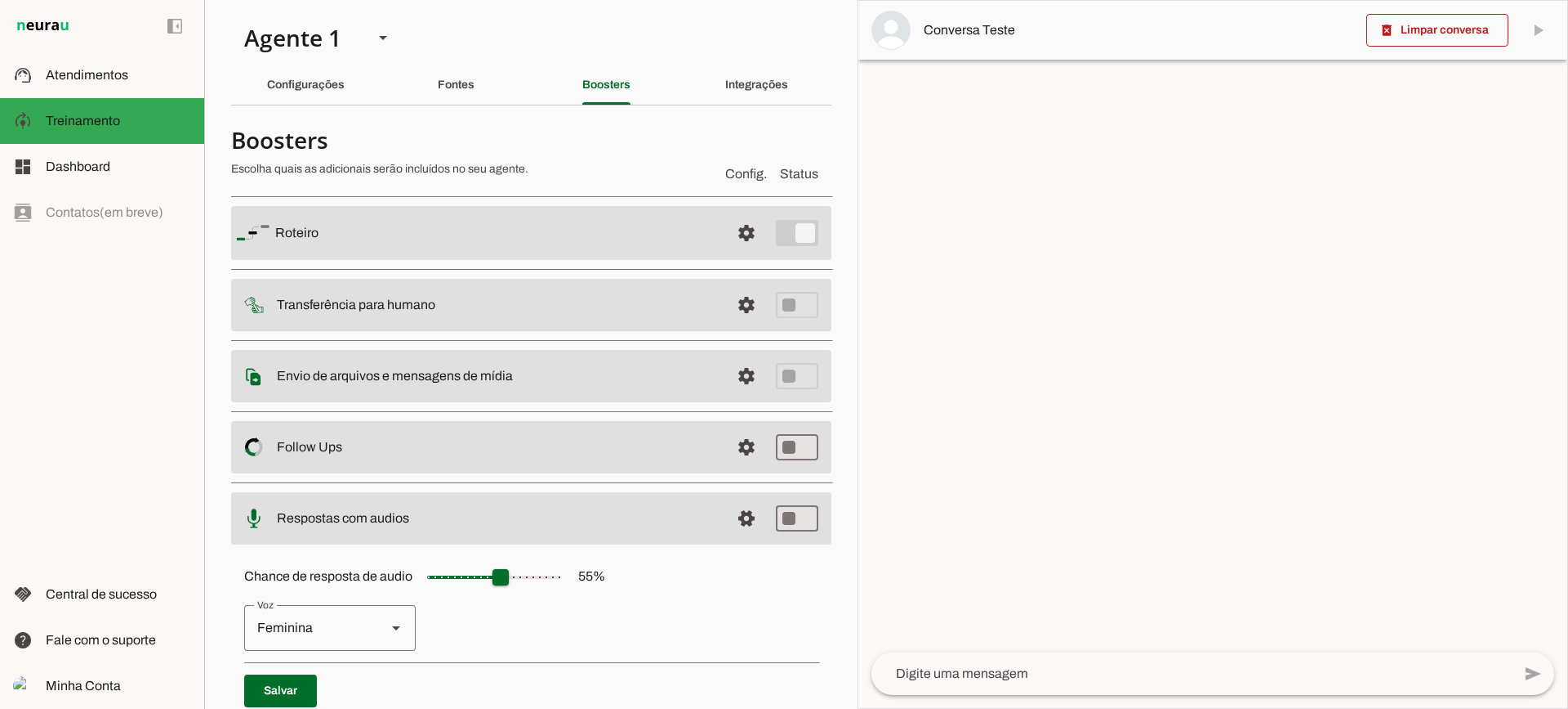
scroll to position [150, 0]
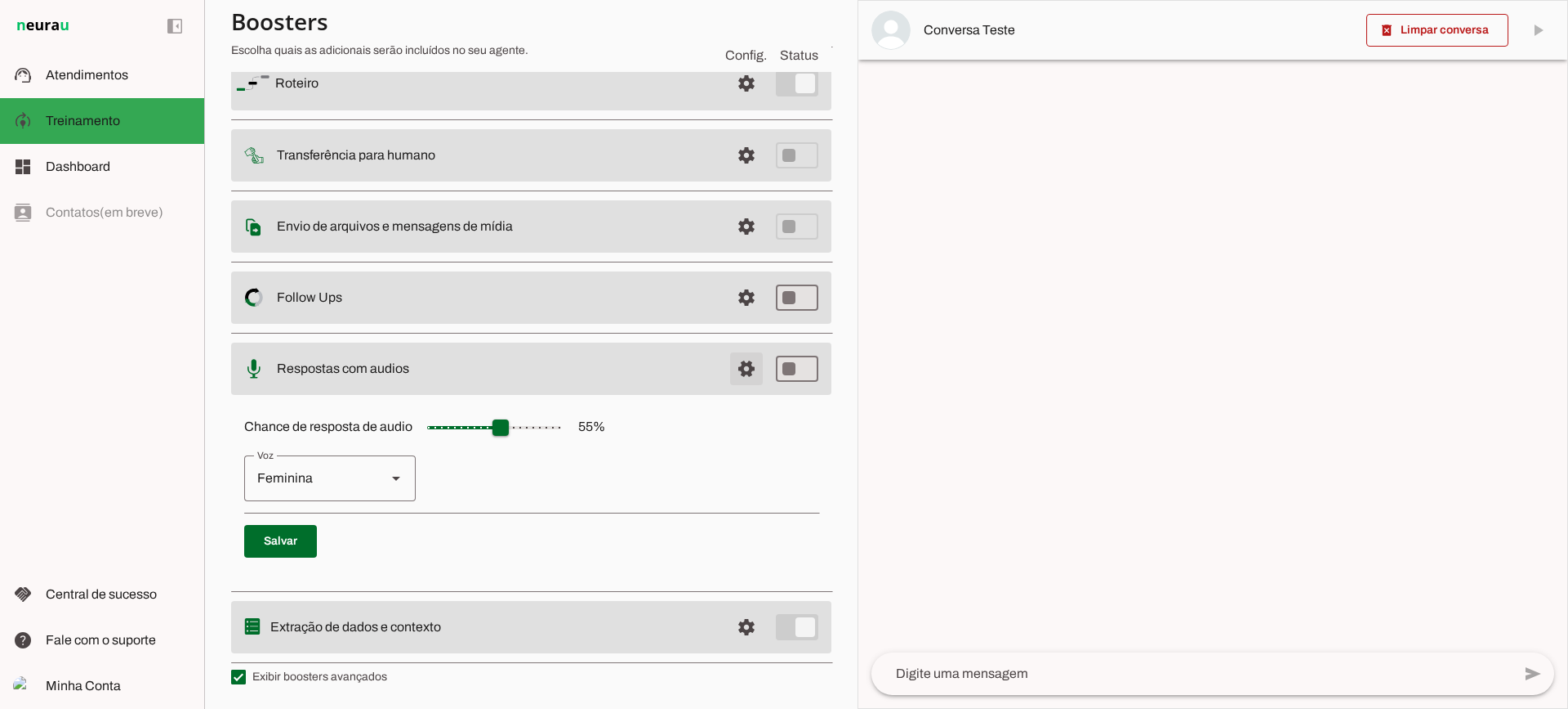
click at [727, 377] on span at bounding box center [746, 368] width 39 height 39
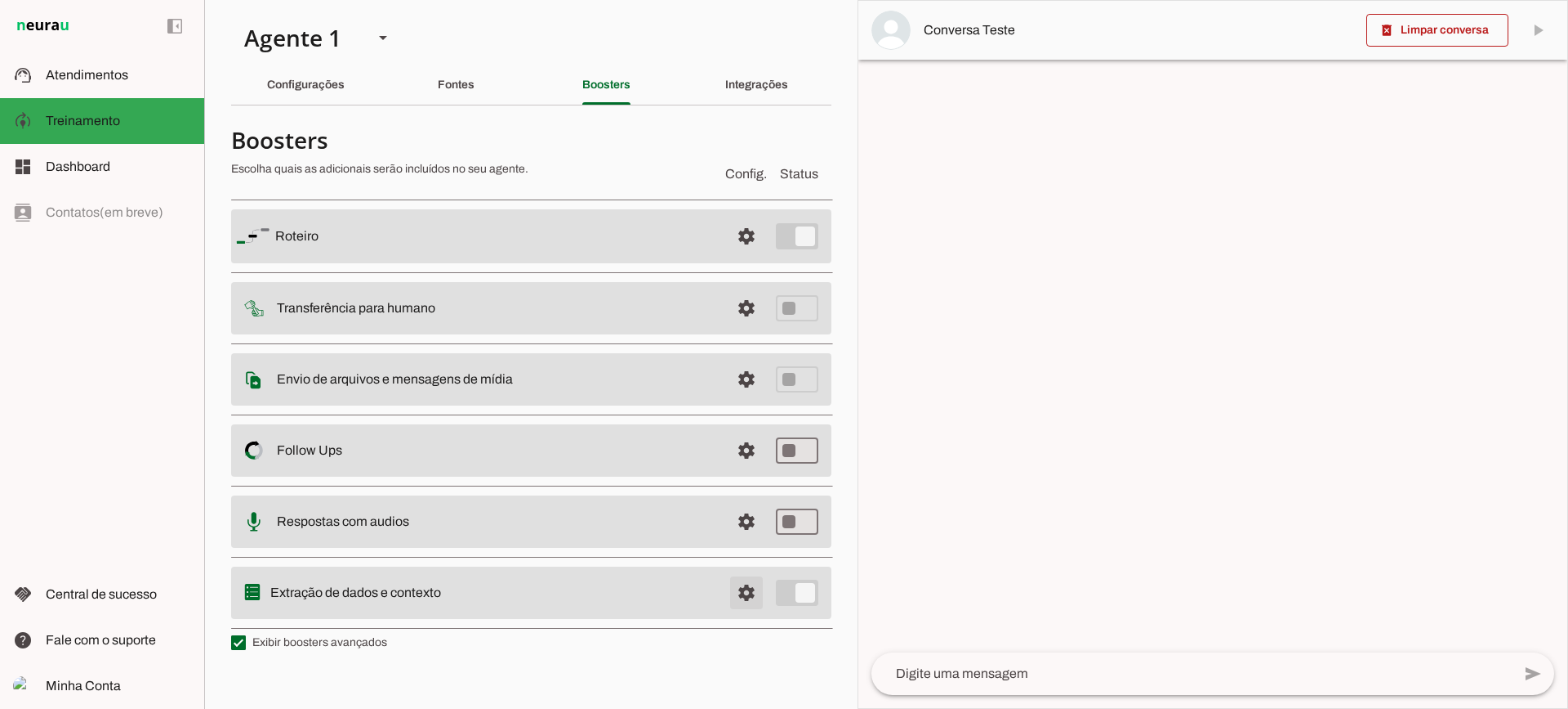
click at [750, 590] on span at bounding box center [746, 592] width 39 height 39
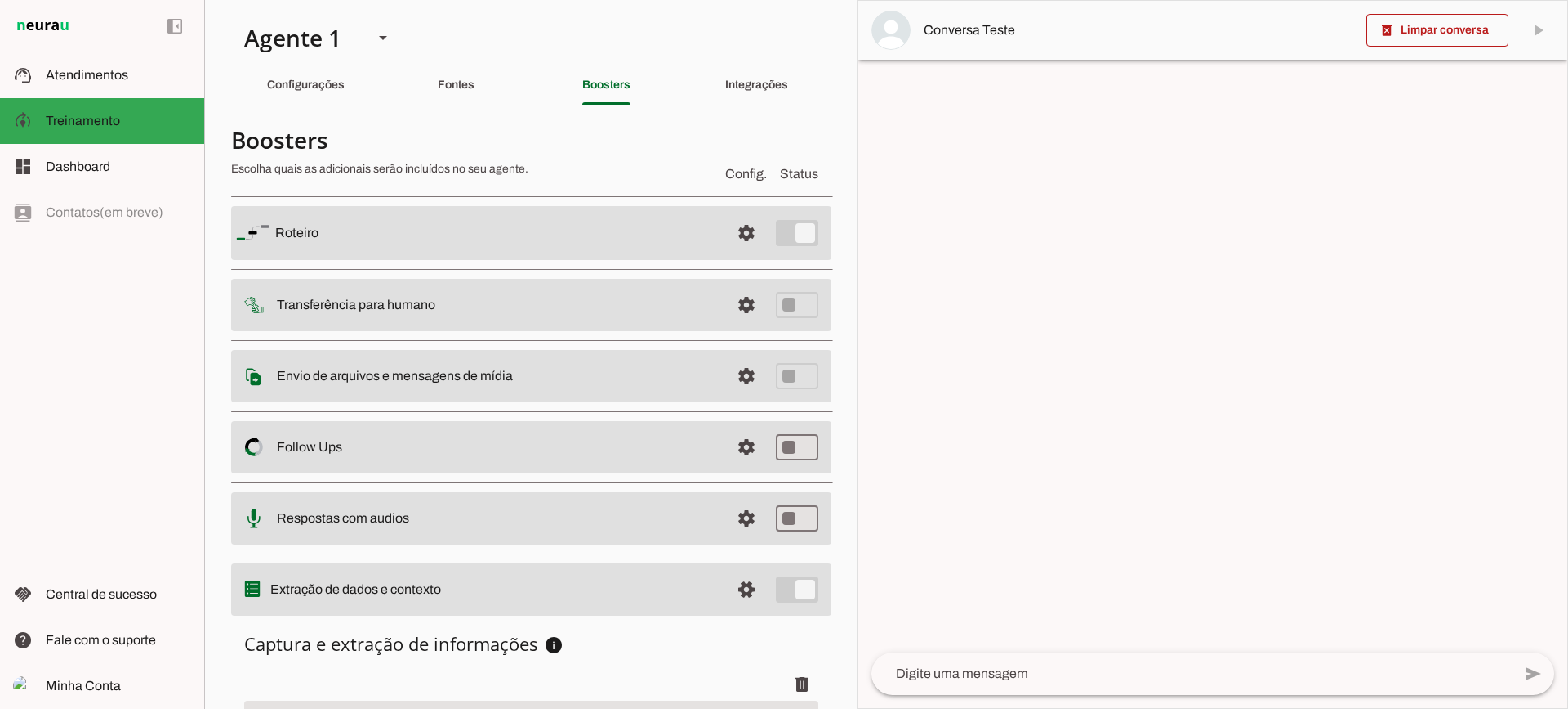
scroll to position [200, 0]
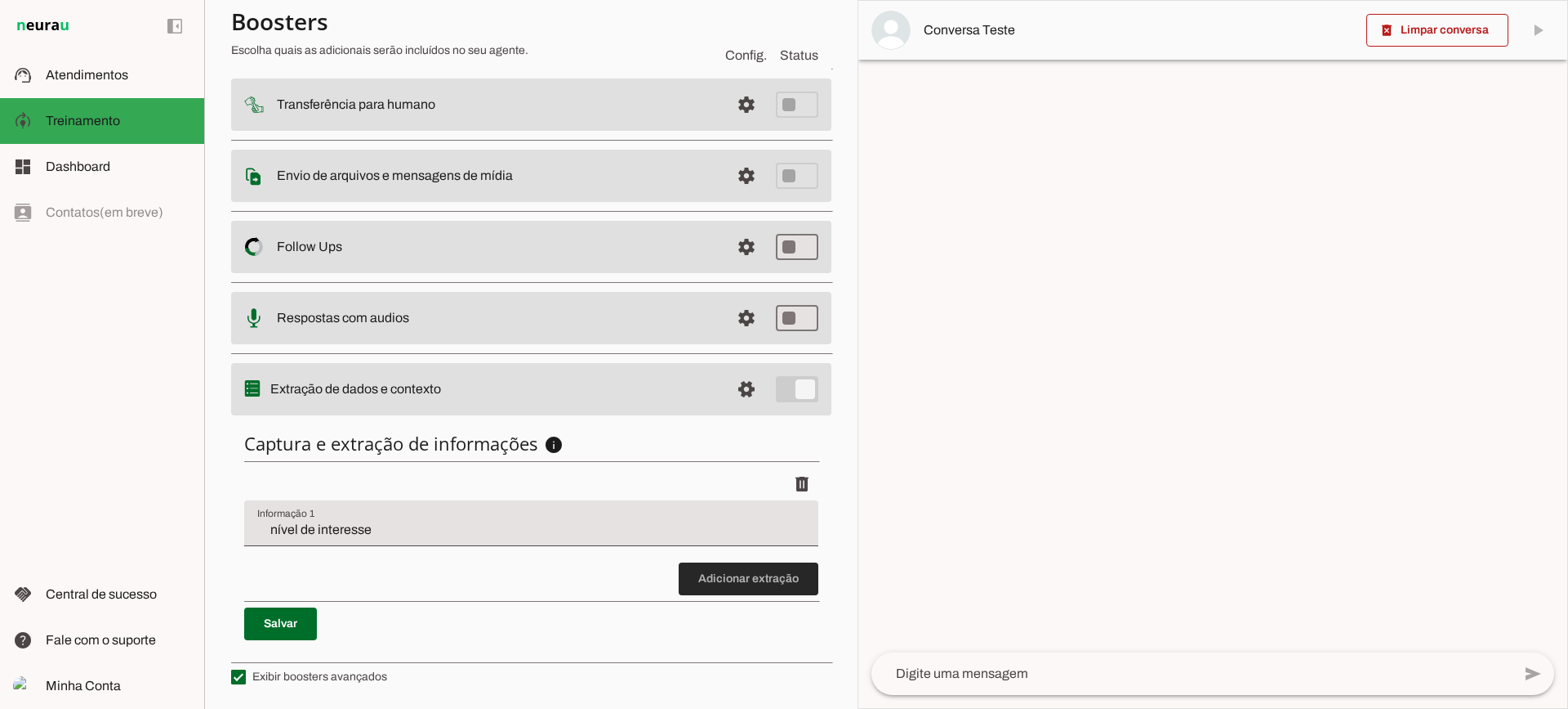
click at [690, 572] on span at bounding box center [748, 578] width 139 height 39
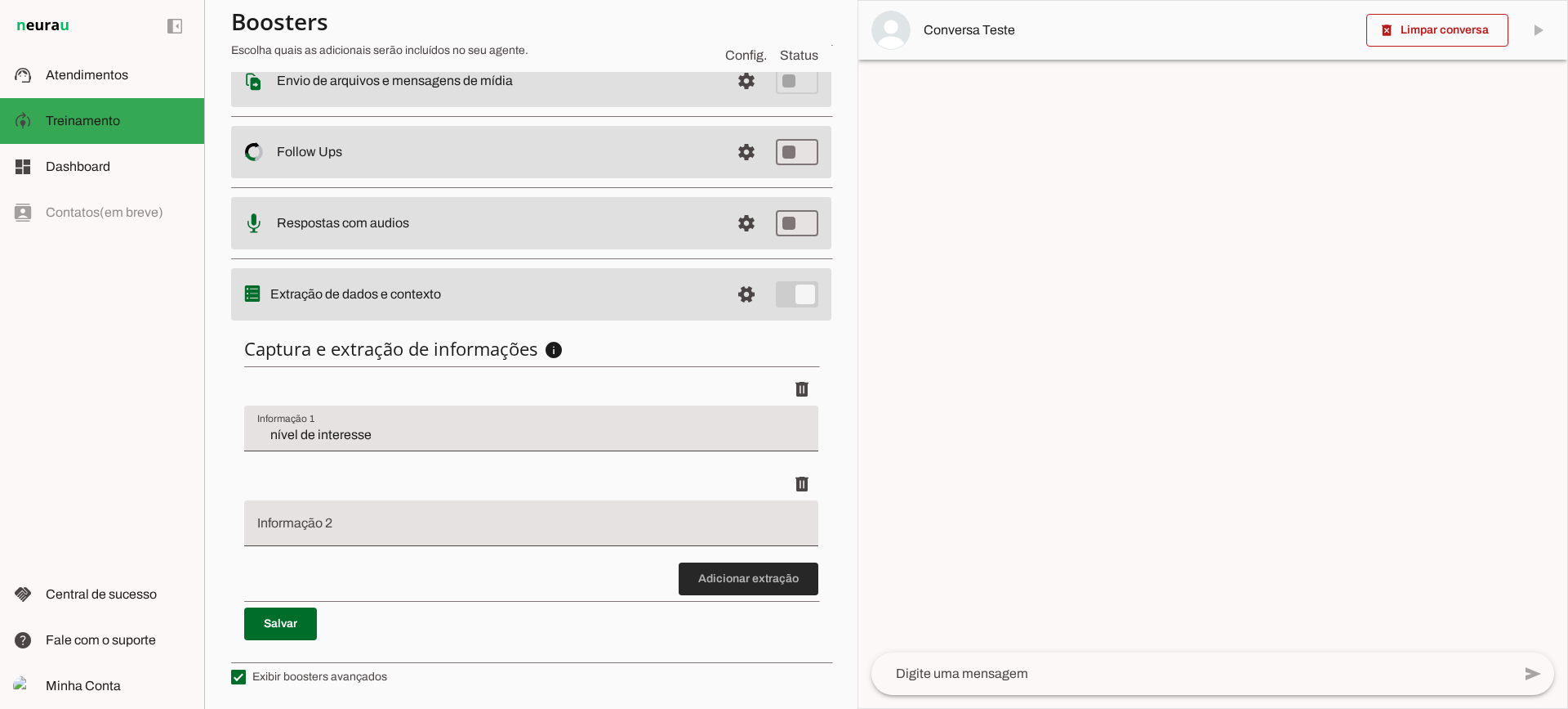
click at [702, 566] on span at bounding box center [748, 578] width 139 height 39
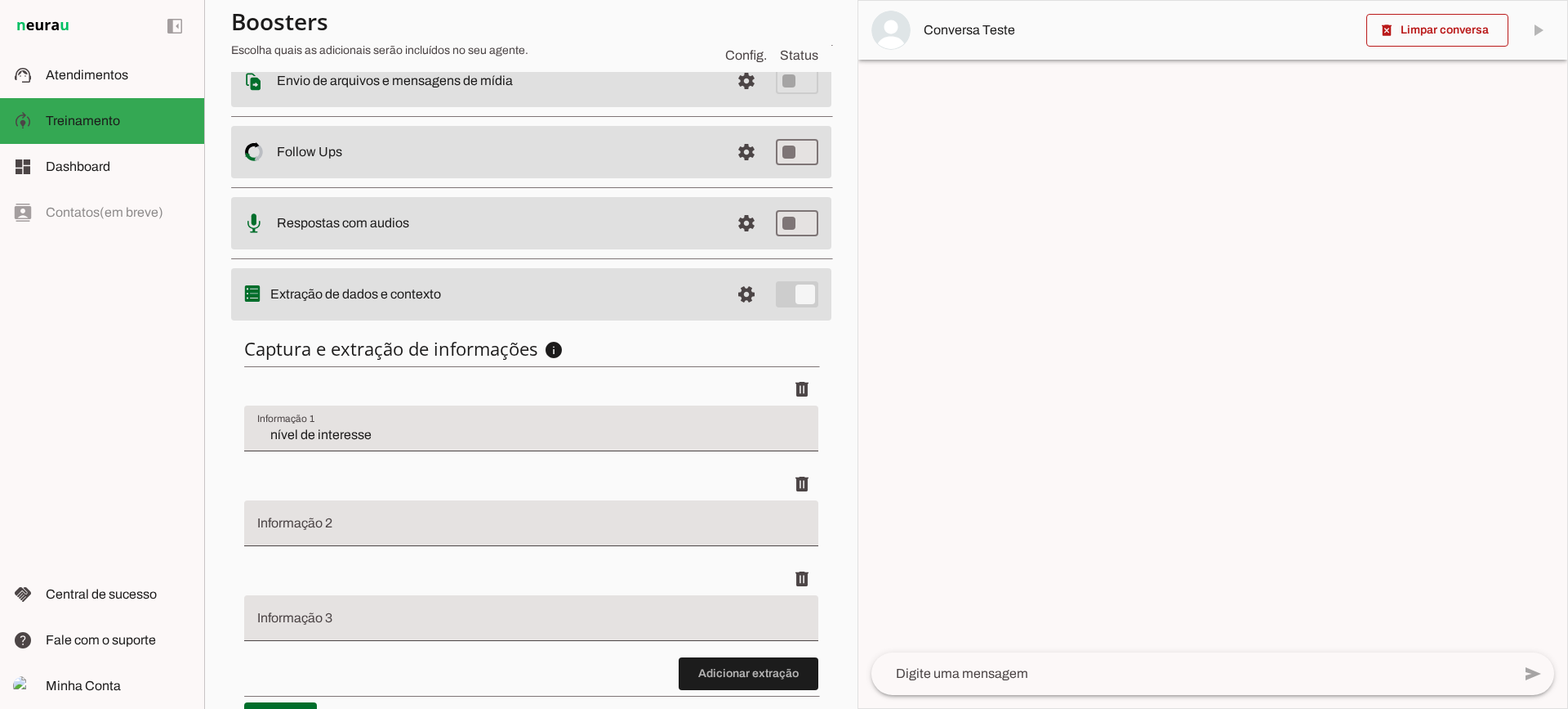
scroll to position [390, 0]
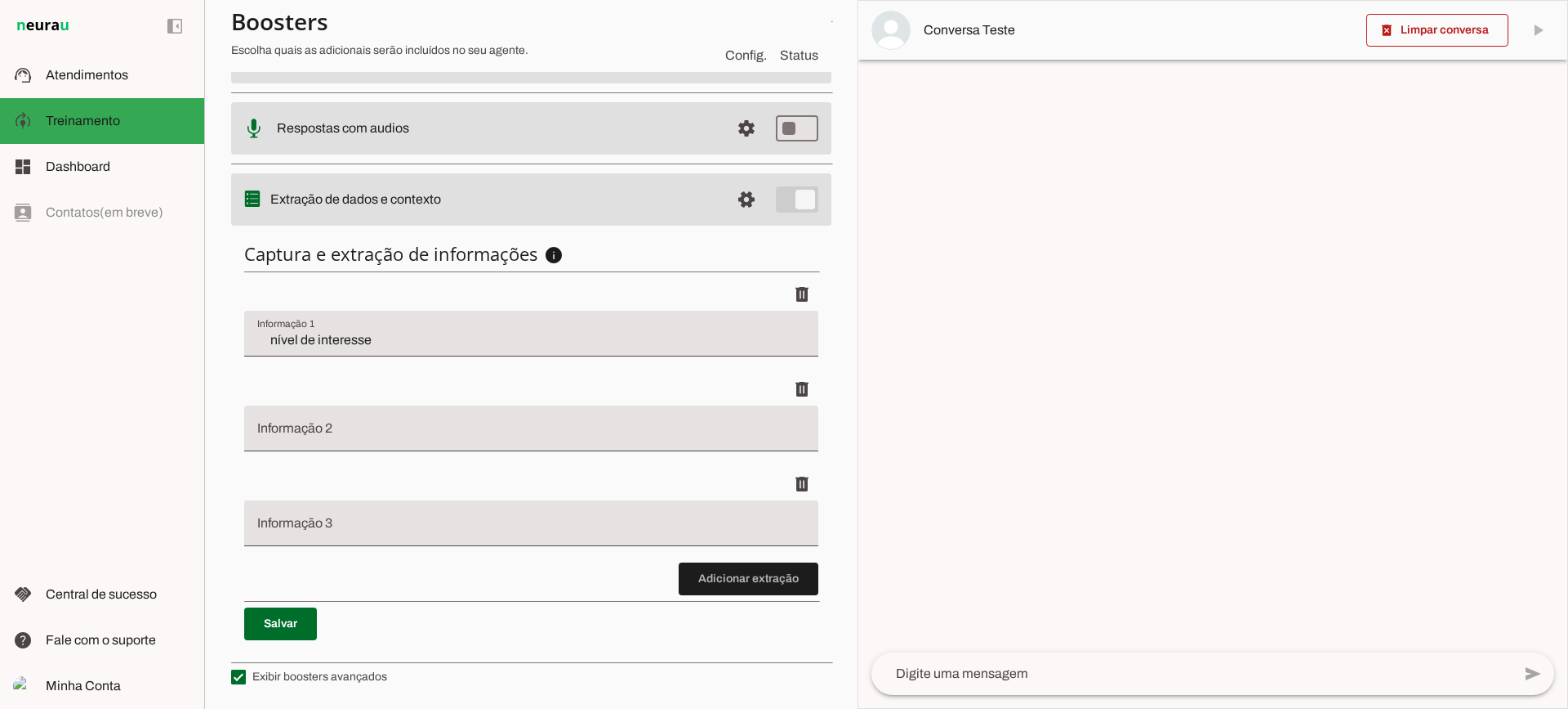
click at [747, 556] on li "delete" at bounding box center [530, 515] width 574 height 95
click at [746, 582] on span at bounding box center [748, 578] width 139 height 39
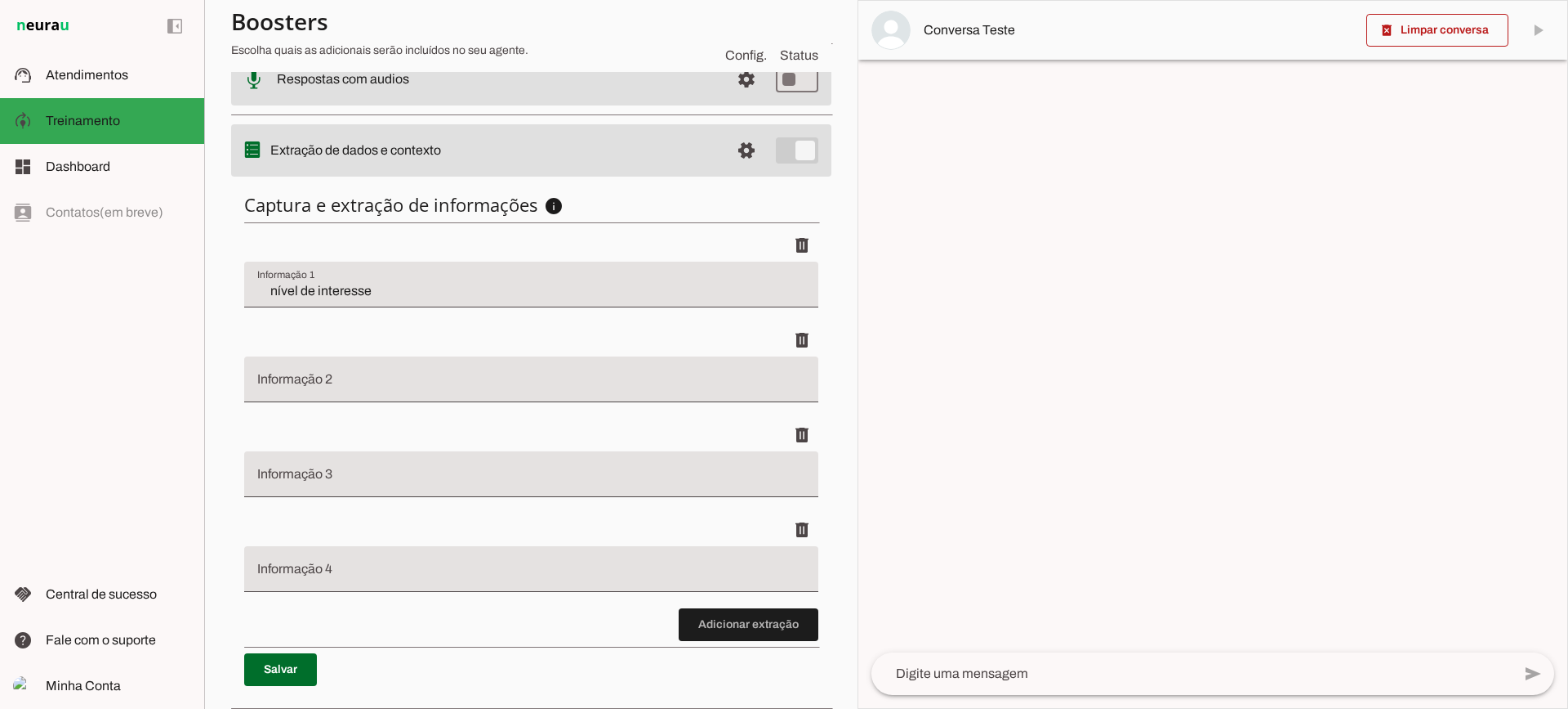
scroll to position [485, 0]
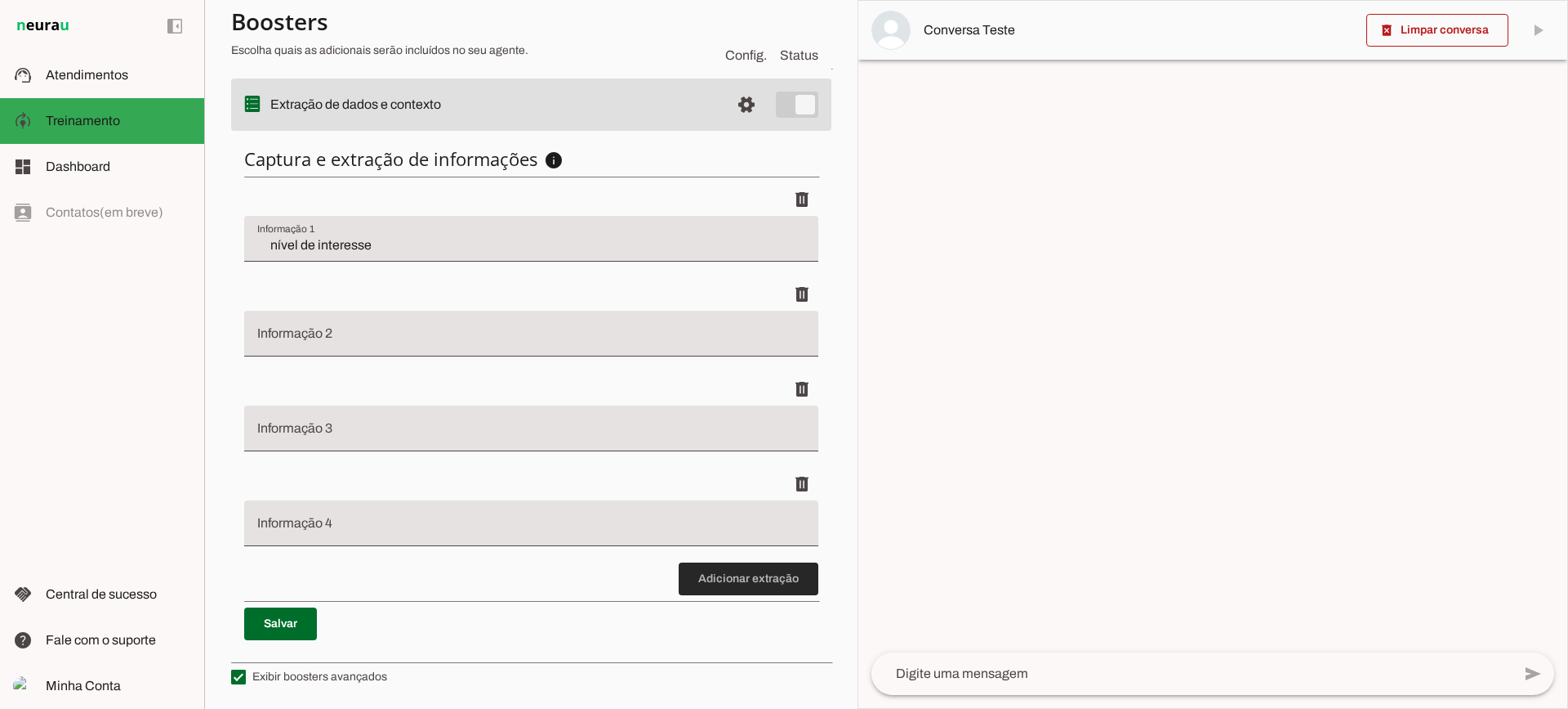
click at [781, 581] on span at bounding box center [748, 578] width 139 height 39
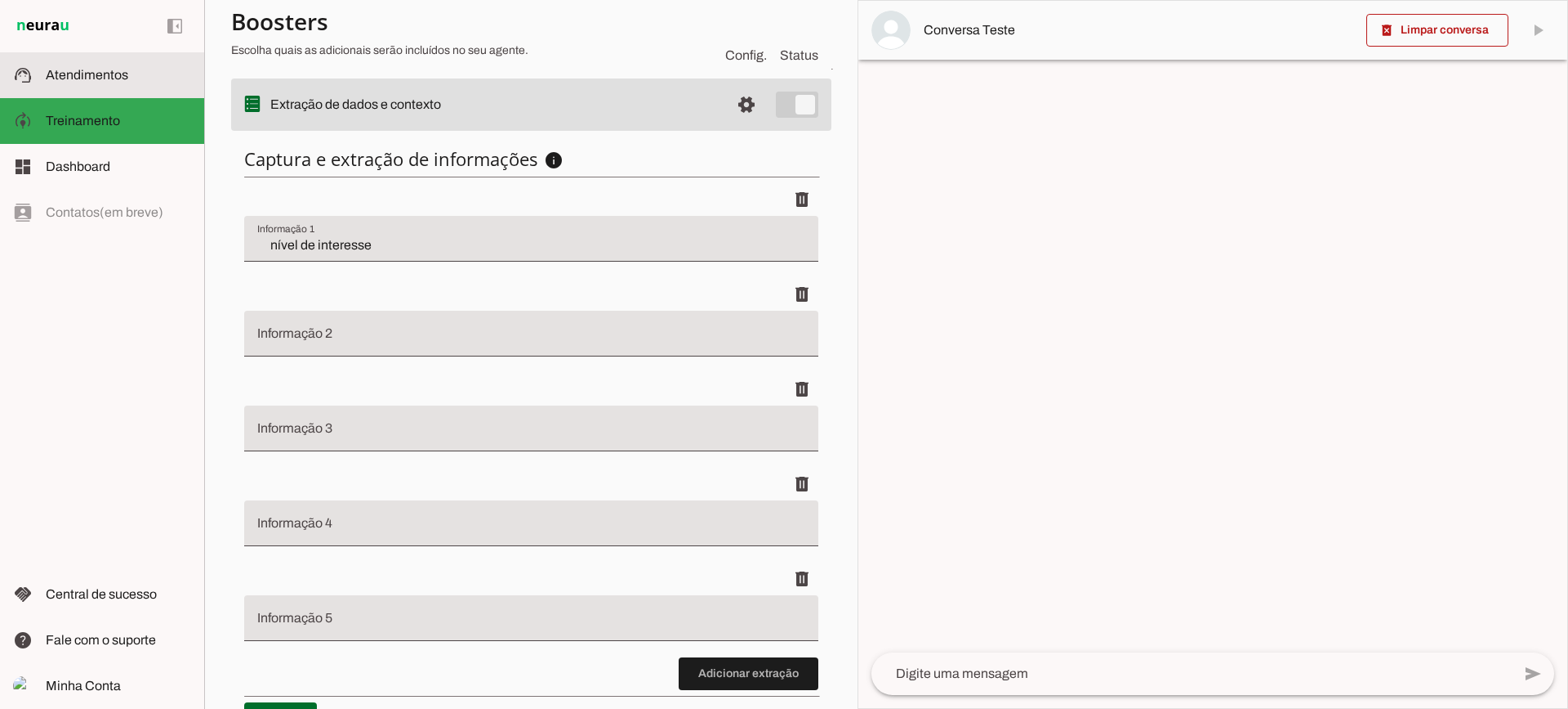
click at [170, 67] on slot at bounding box center [118, 75] width 145 height 20
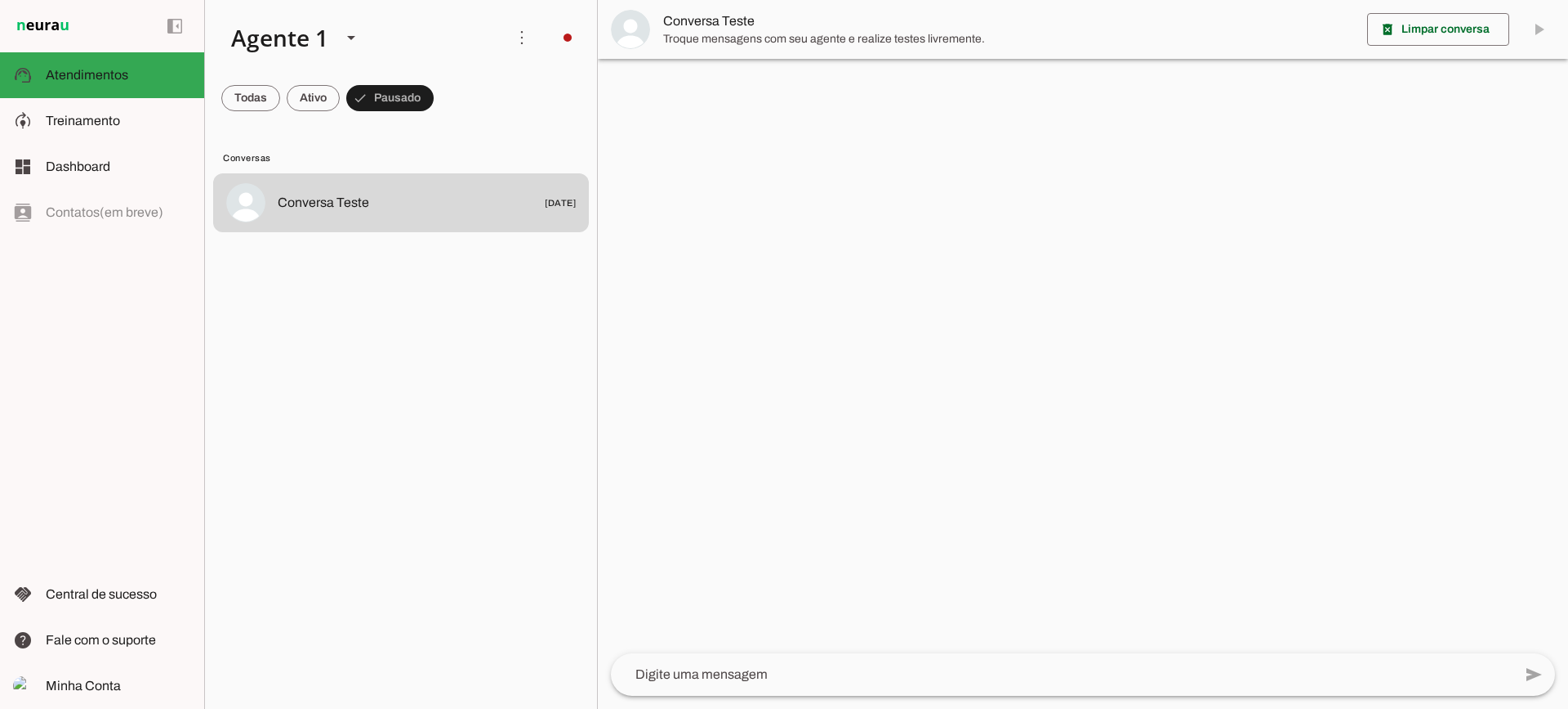
click at [704, 45] on span "Troque mensagens com seu agente e realize testes livremente." at bounding box center [1008, 39] width 691 height 16
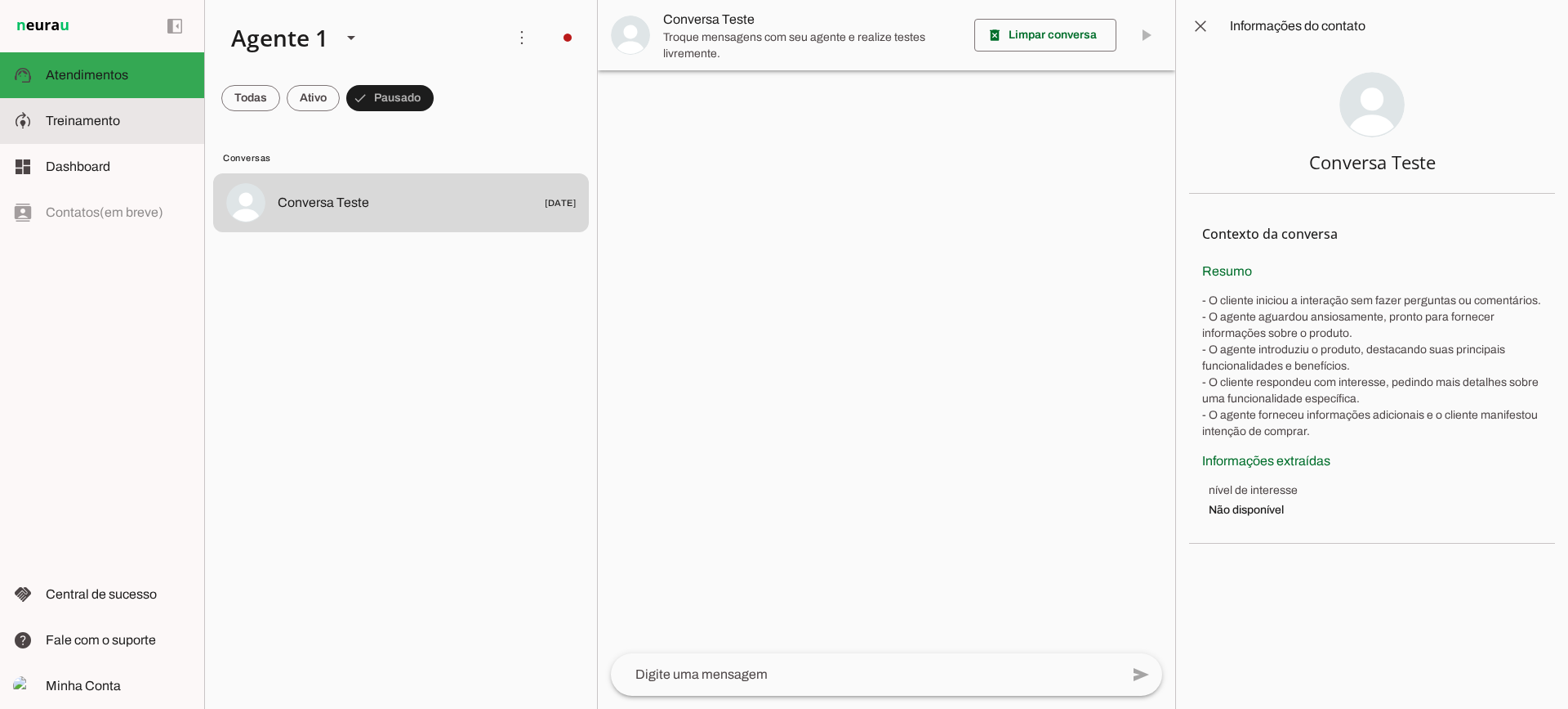
click at [136, 115] on slot at bounding box center [118, 121] width 145 height 20
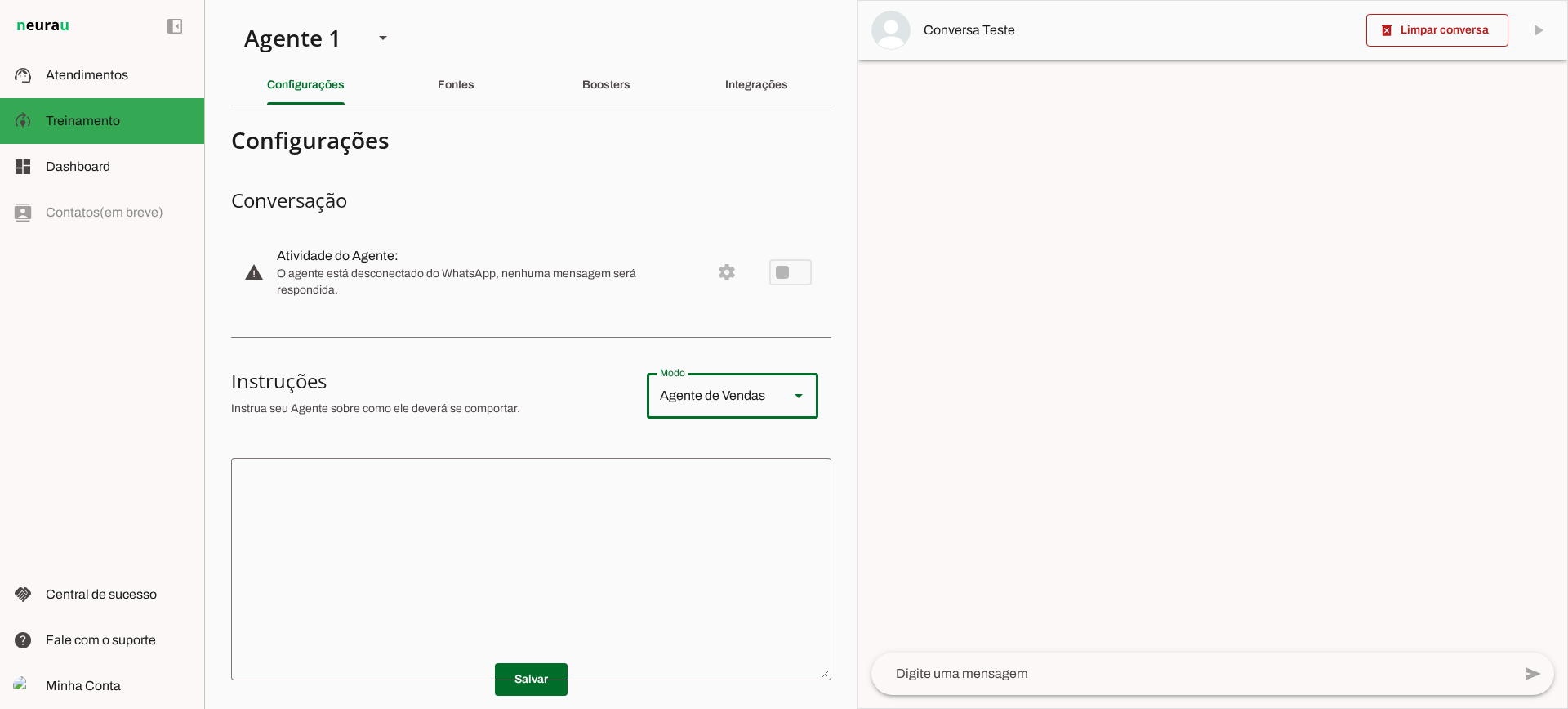
click at [670, 392] on div "Agente de Vendas" at bounding box center [711, 396] width 129 height 46
click at [499, 327] on section "Configurações Conversação warning Atividade do Agente: settings O agente está d…" at bounding box center [531, 532] width 600 height 826
